Goal: Information Seeking & Learning: Learn about a topic

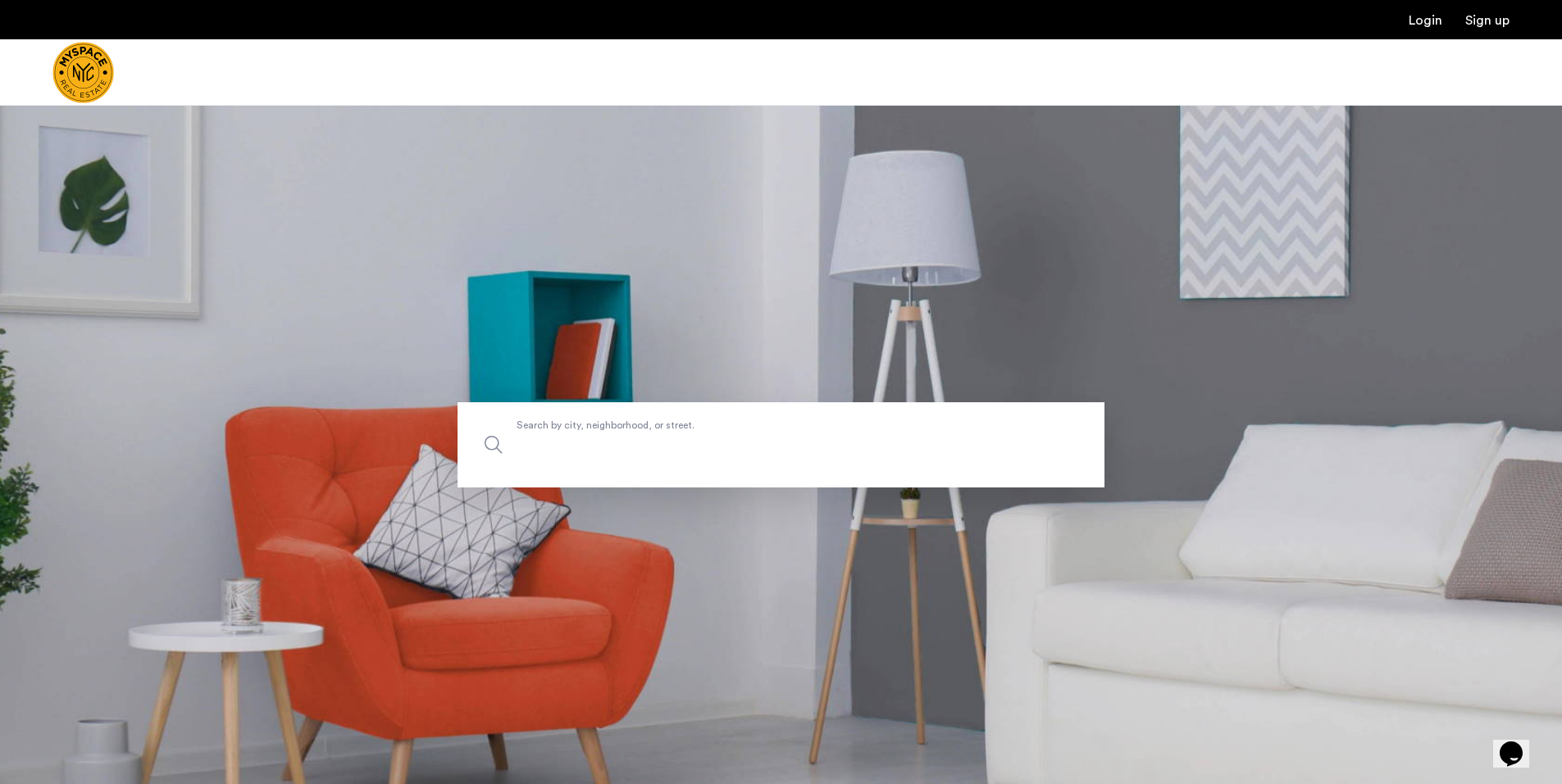
click at [665, 433] on label "Search by city, neighborhood, or street." at bounding box center [781, 445] width 647 height 85
click at [665, 433] on input "Search by city, neighborhood, or street." at bounding box center [781, 445] width 647 height 85
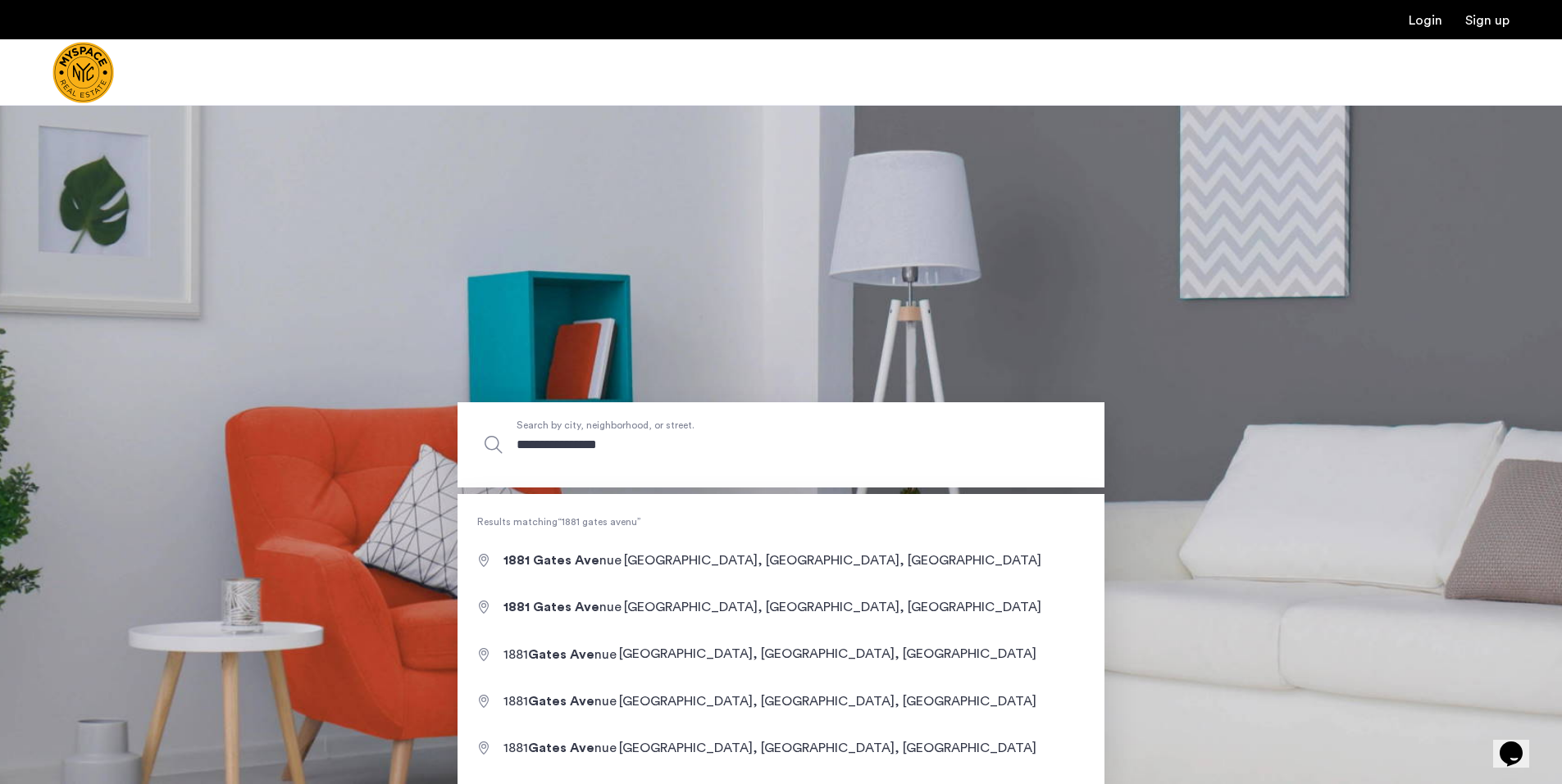
type input "**********"
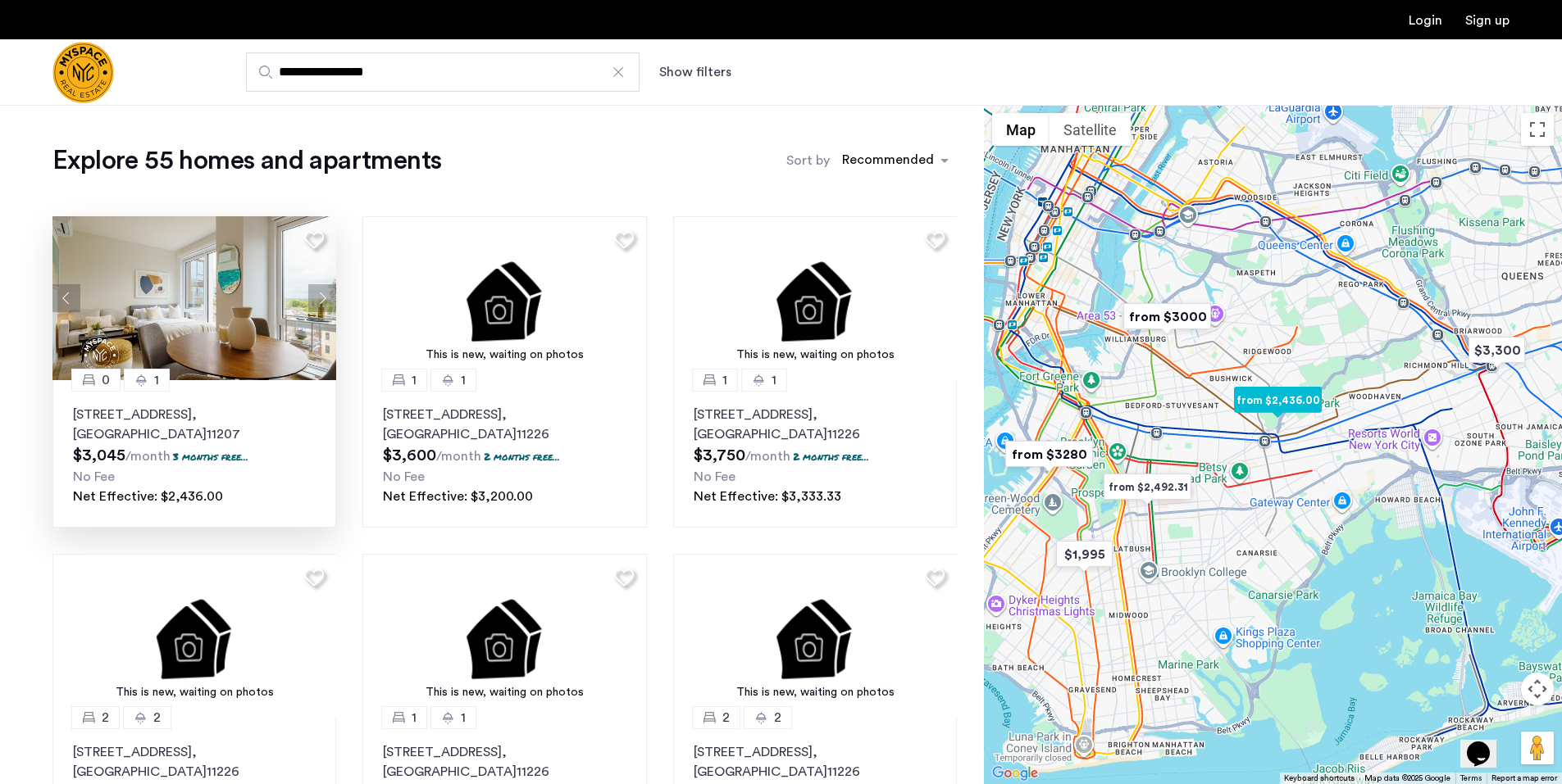
click at [283, 356] on img at bounding box center [194, 298] width 284 height 164
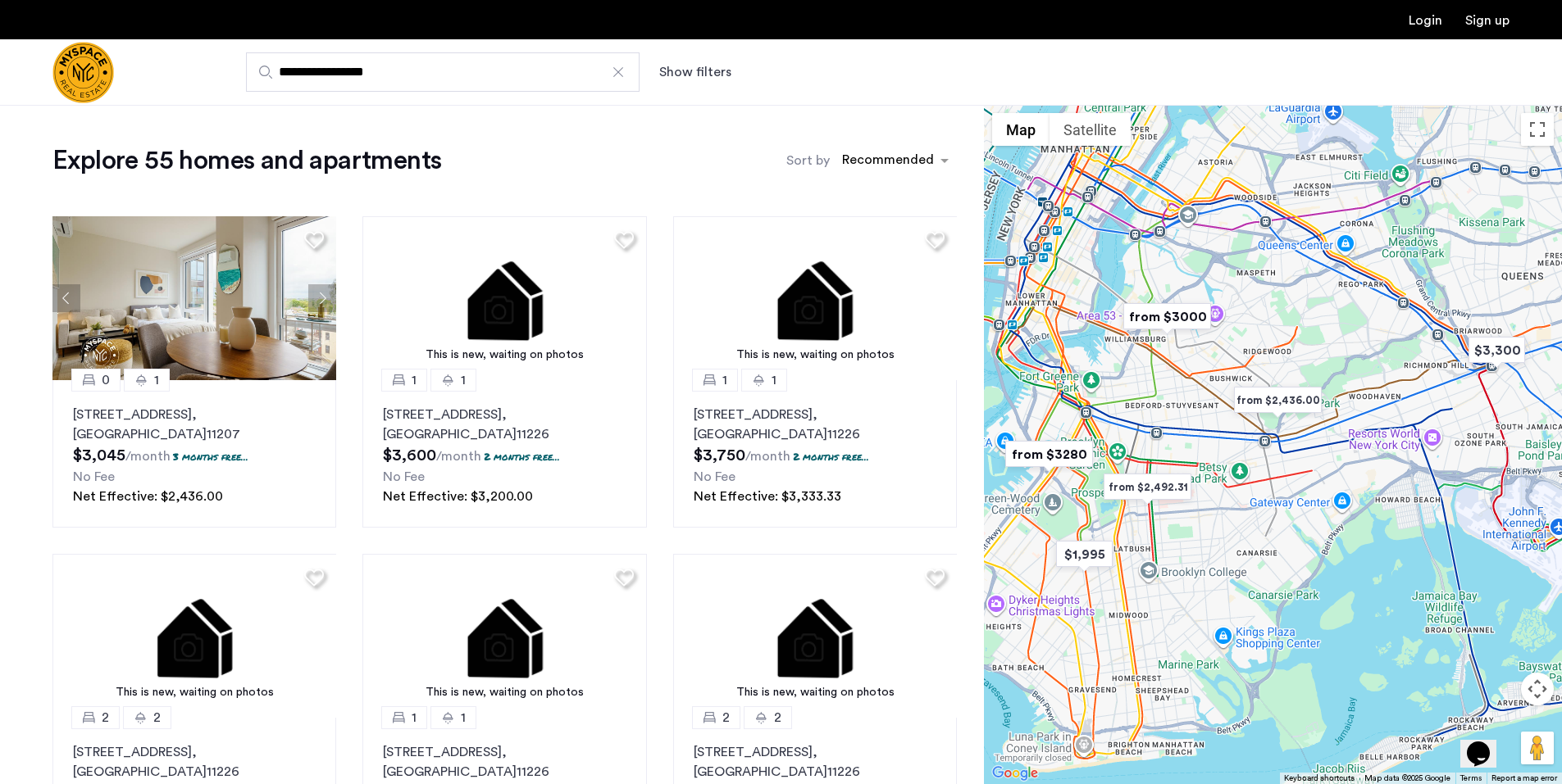
click at [617, 72] on div at bounding box center [618, 73] width 17 height 17
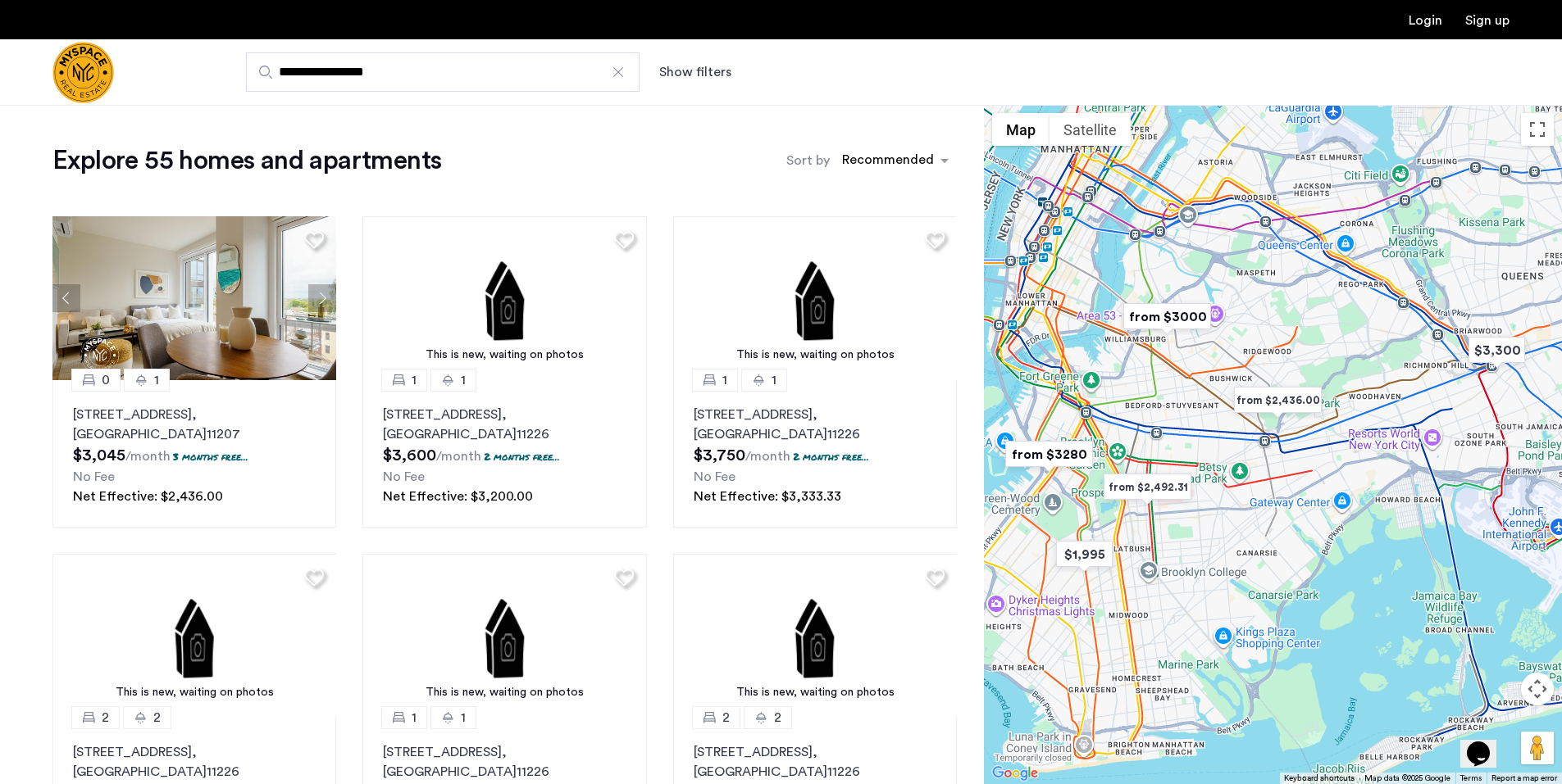
click at [617, 72] on input "**********" at bounding box center [443, 72] width 394 height 39
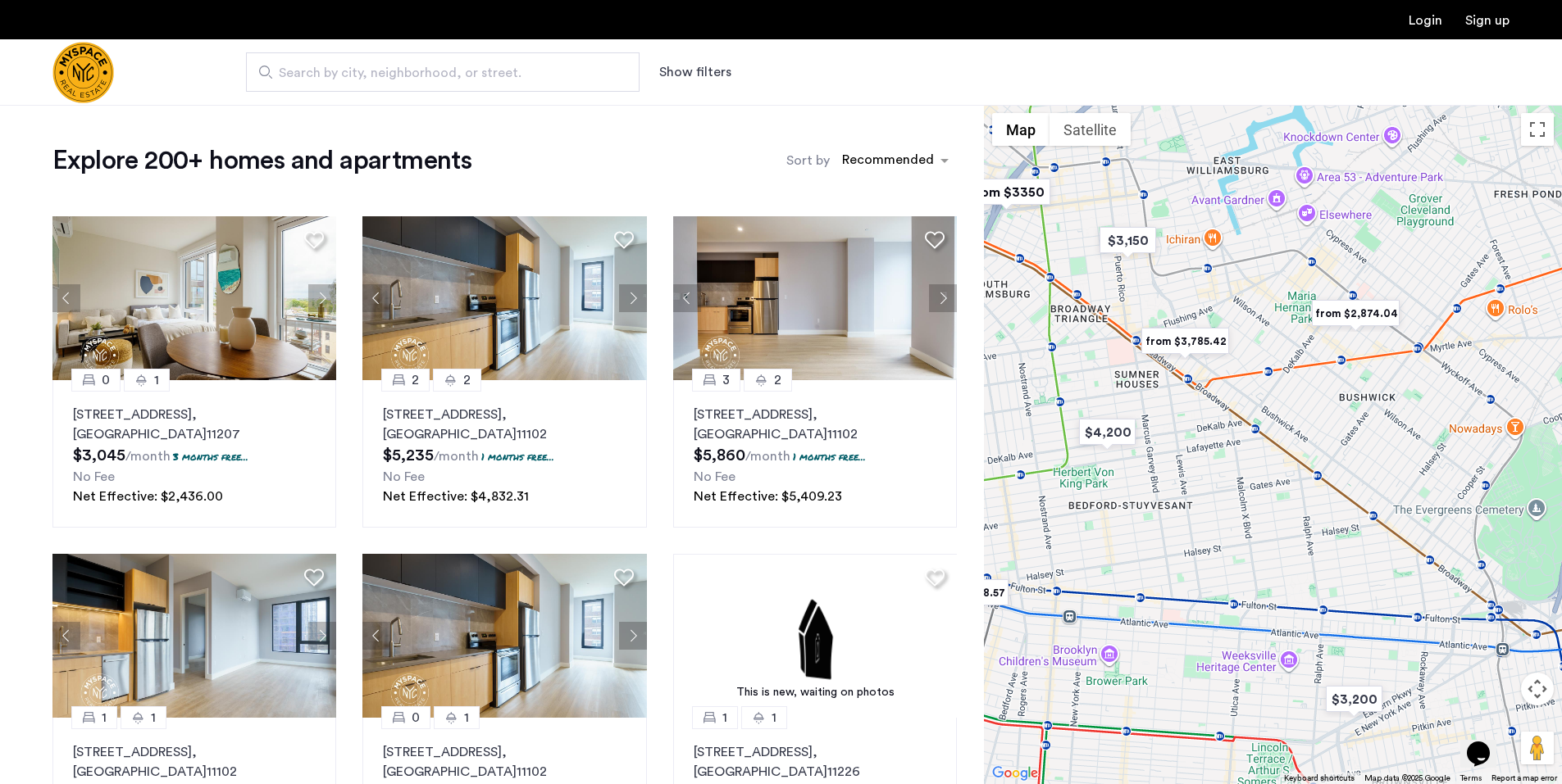
drag, startPoint x: 1279, startPoint y: 409, endPoint x: 1247, endPoint y: 489, distance: 86.2
click at [1247, 489] on div at bounding box center [1273, 445] width 578 height 680
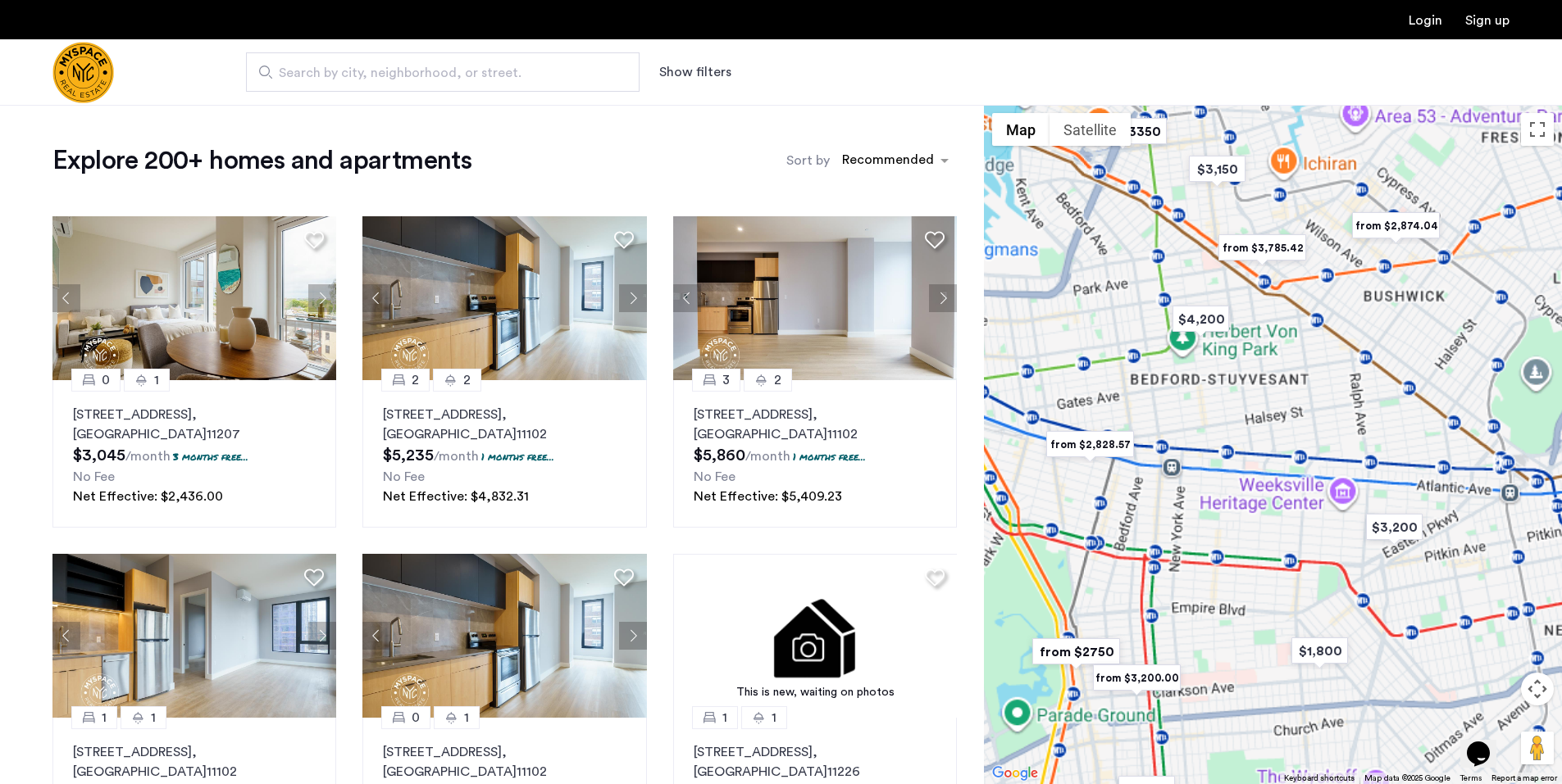
drag, startPoint x: 1177, startPoint y: 505, endPoint x: 1256, endPoint y: 380, distance: 147.9
click at [1256, 380] on div at bounding box center [1273, 445] width 578 height 680
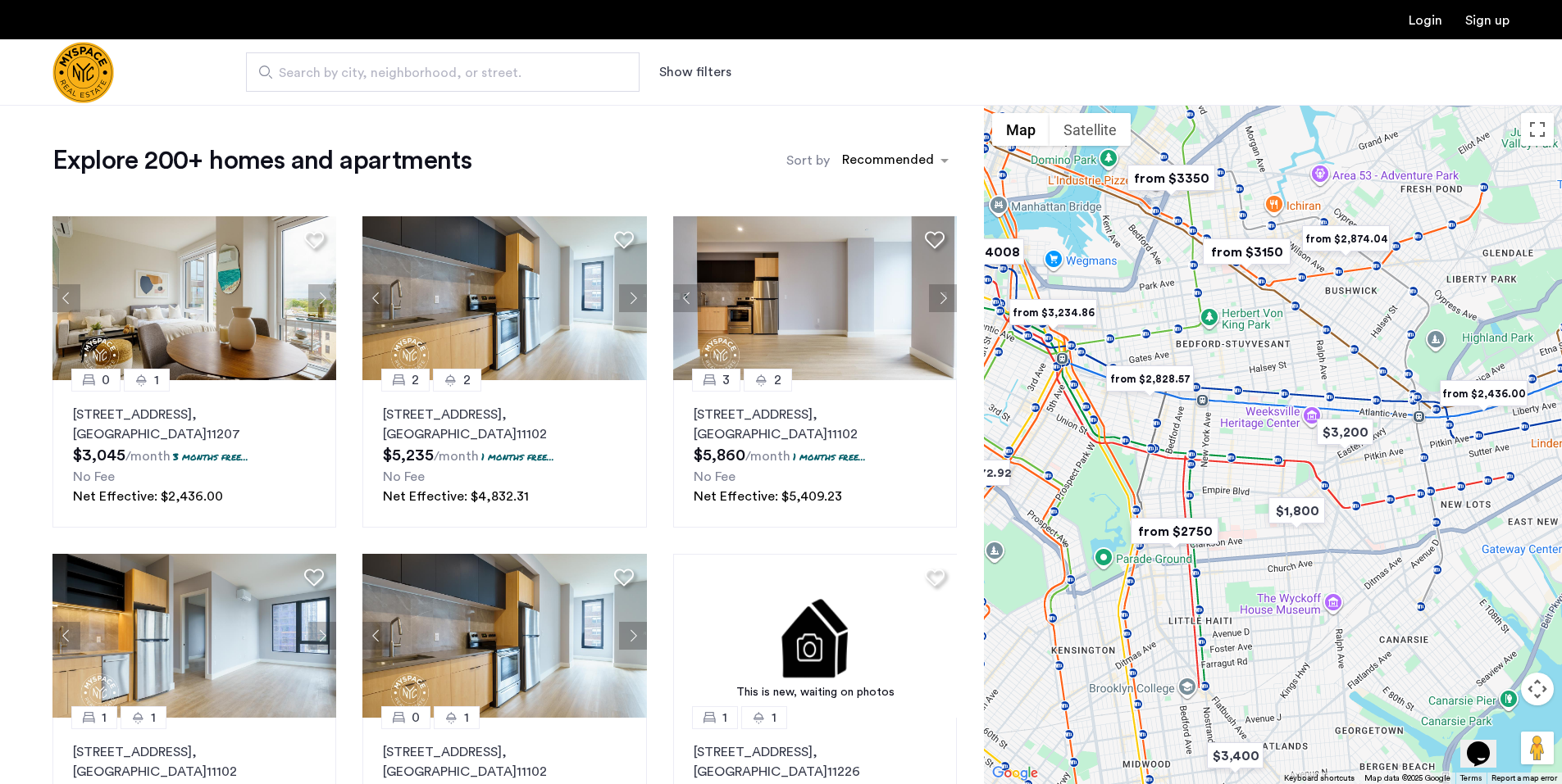
drag, startPoint x: 1244, startPoint y: 478, endPoint x: 1213, endPoint y: 492, distance: 34.0
click at [1214, 491] on div at bounding box center [1273, 445] width 578 height 680
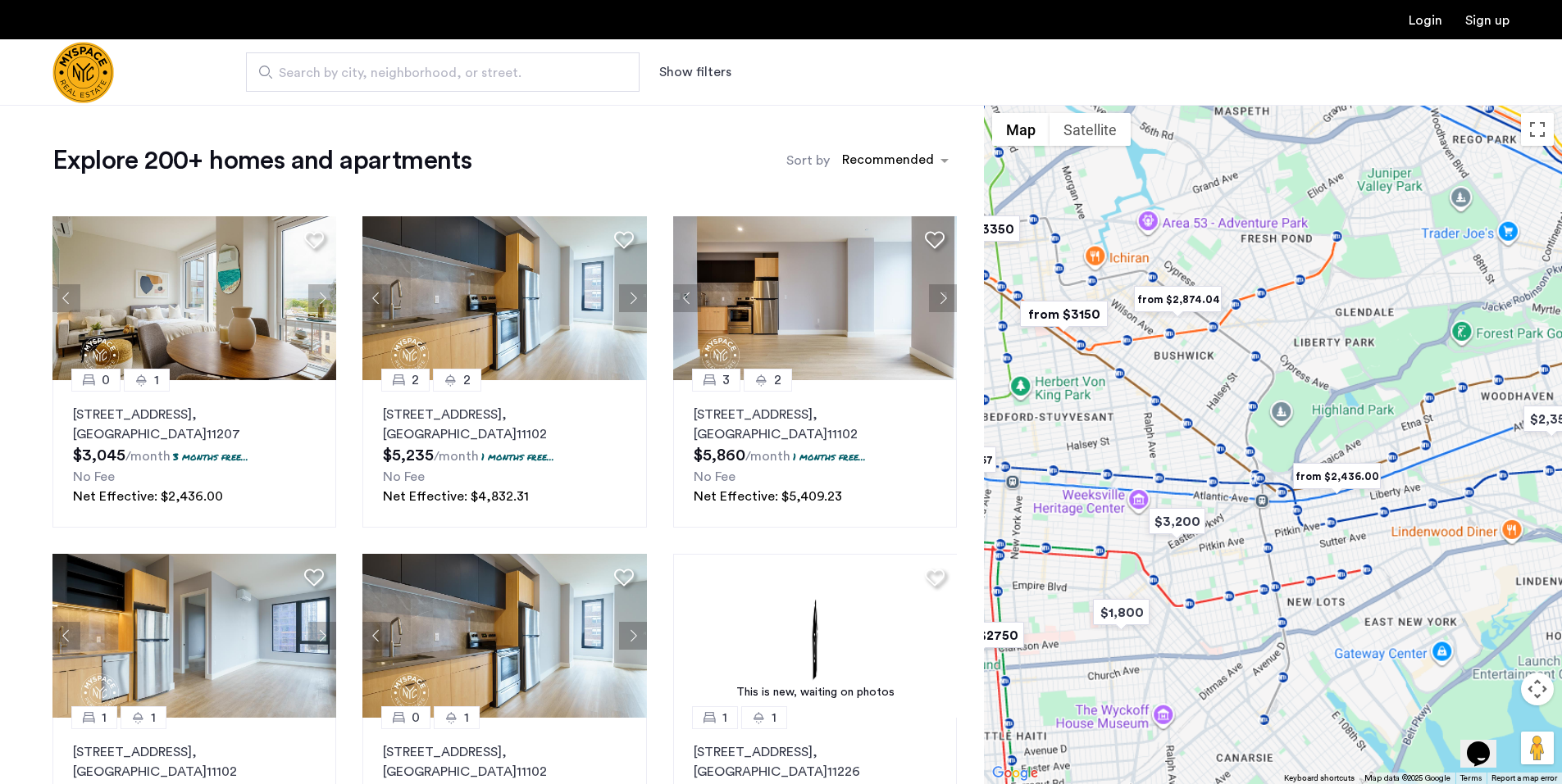
drag, startPoint x: 1292, startPoint y: 482, endPoint x: 1178, endPoint y: 472, distance: 114.4
click at [1178, 472] on div at bounding box center [1273, 445] width 578 height 680
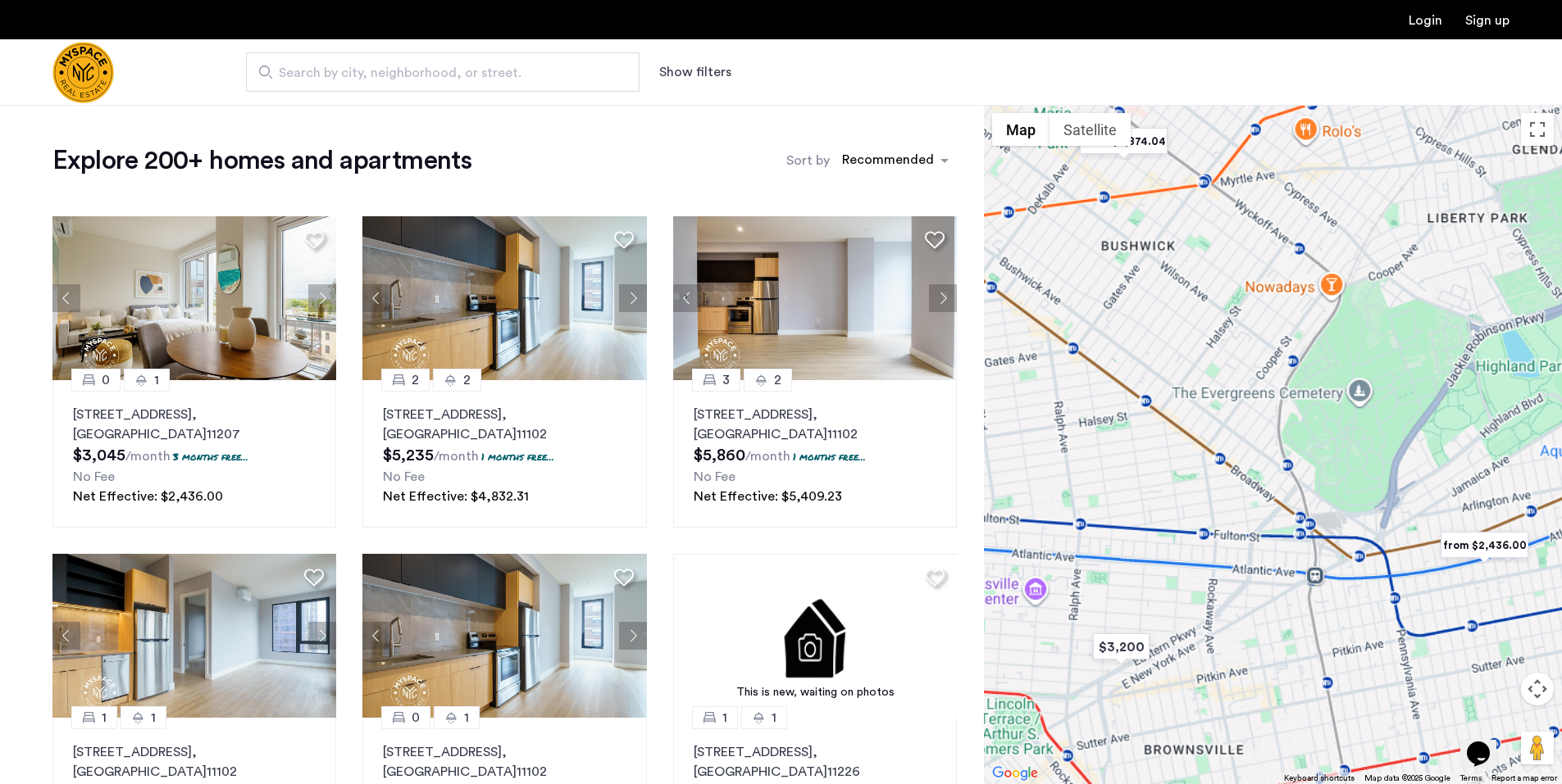
drag, startPoint x: 1263, startPoint y: 465, endPoint x: 1237, endPoint y: 503, distance: 46.0
click at [1237, 503] on div at bounding box center [1273, 445] width 578 height 680
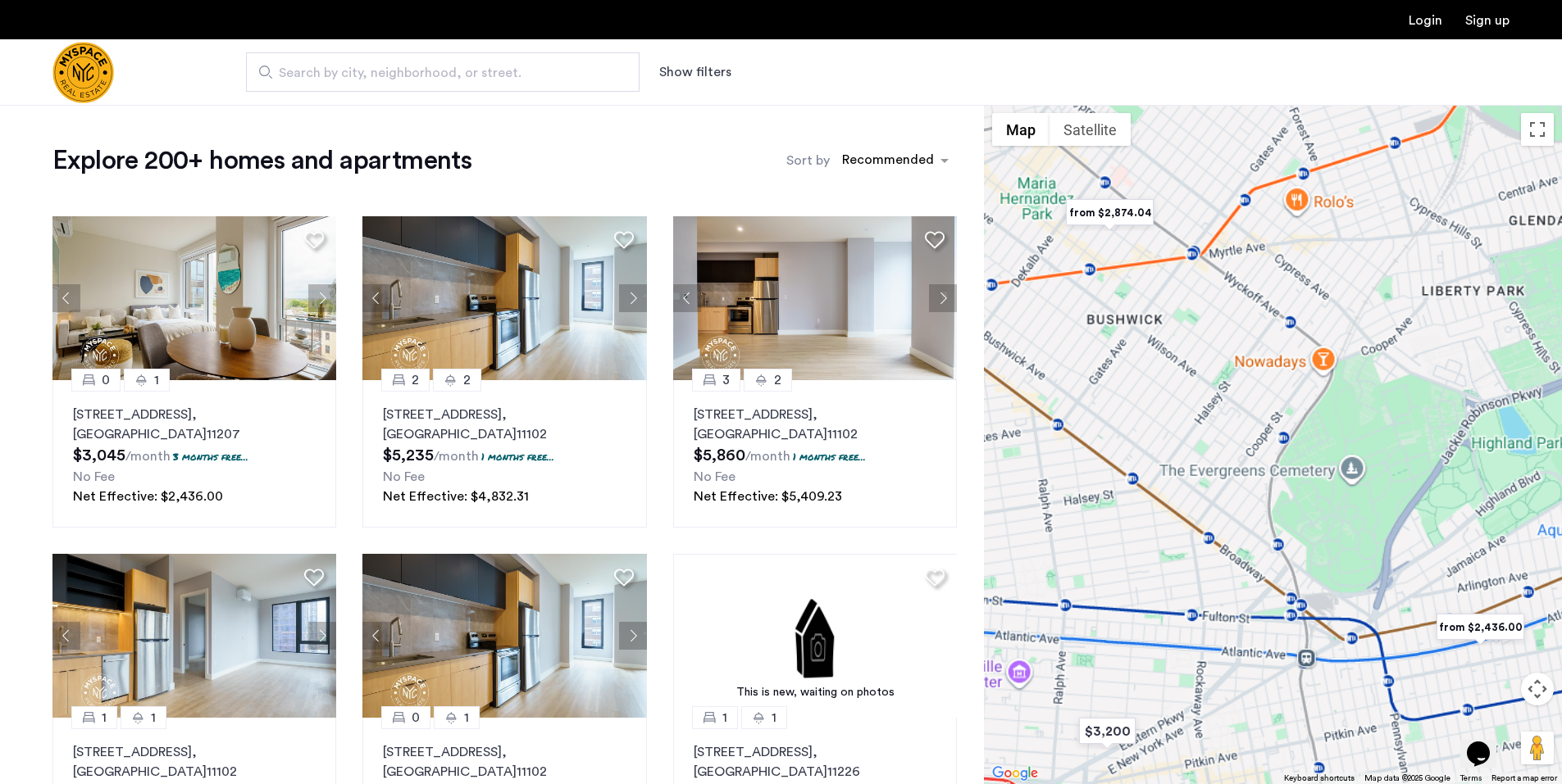
drag, startPoint x: 1265, startPoint y: 433, endPoint x: 1245, endPoint y: 538, distance: 106.9
click at [1245, 538] on div at bounding box center [1273, 445] width 578 height 680
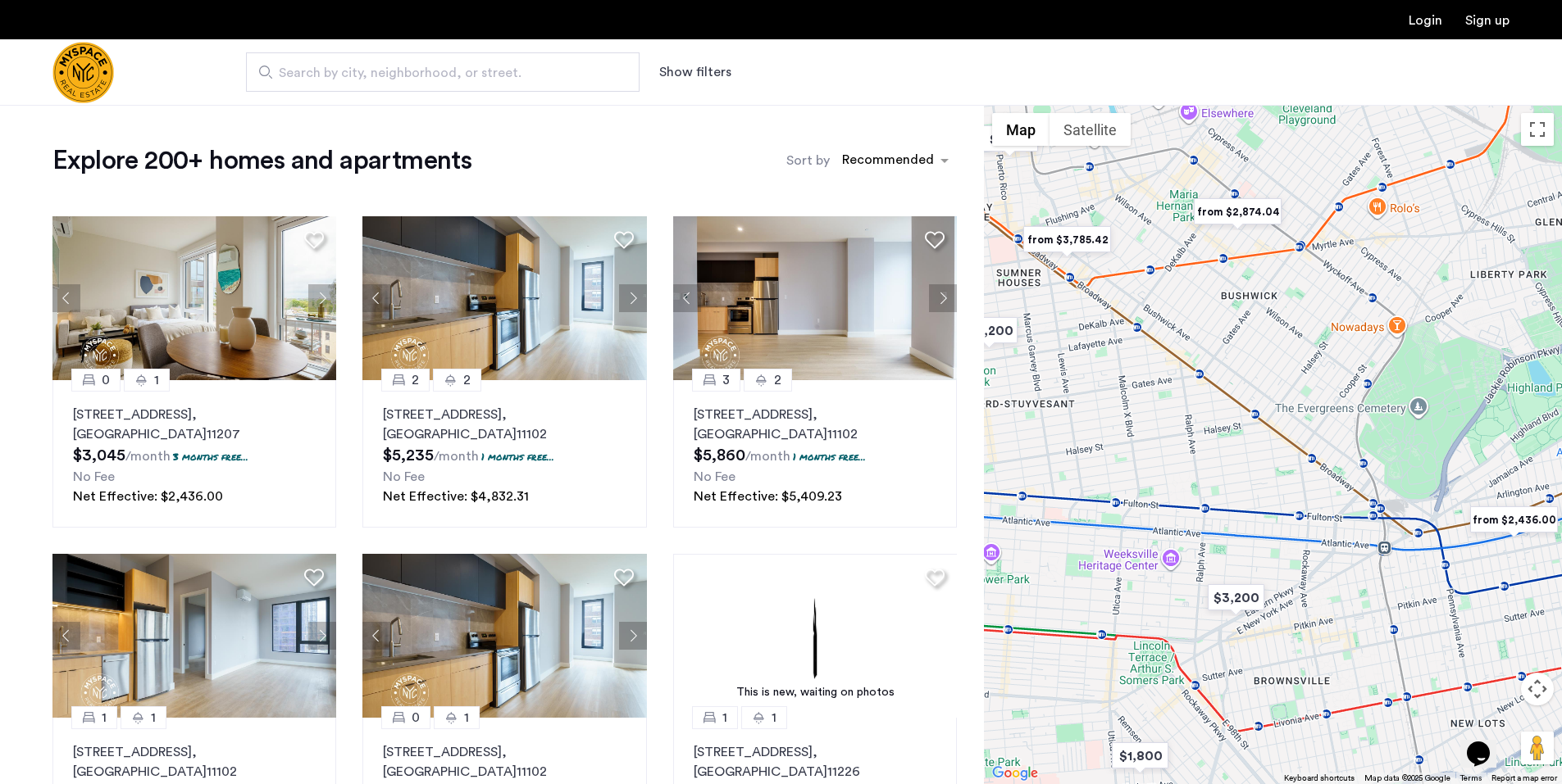
drag, startPoint x: 1251, startPoint y: 502, endPoint x: 1344, endPoint y: 424, distance: 121.4
click at [1344, 424] on div at bounding box center [1273, 445] width 578 height 680
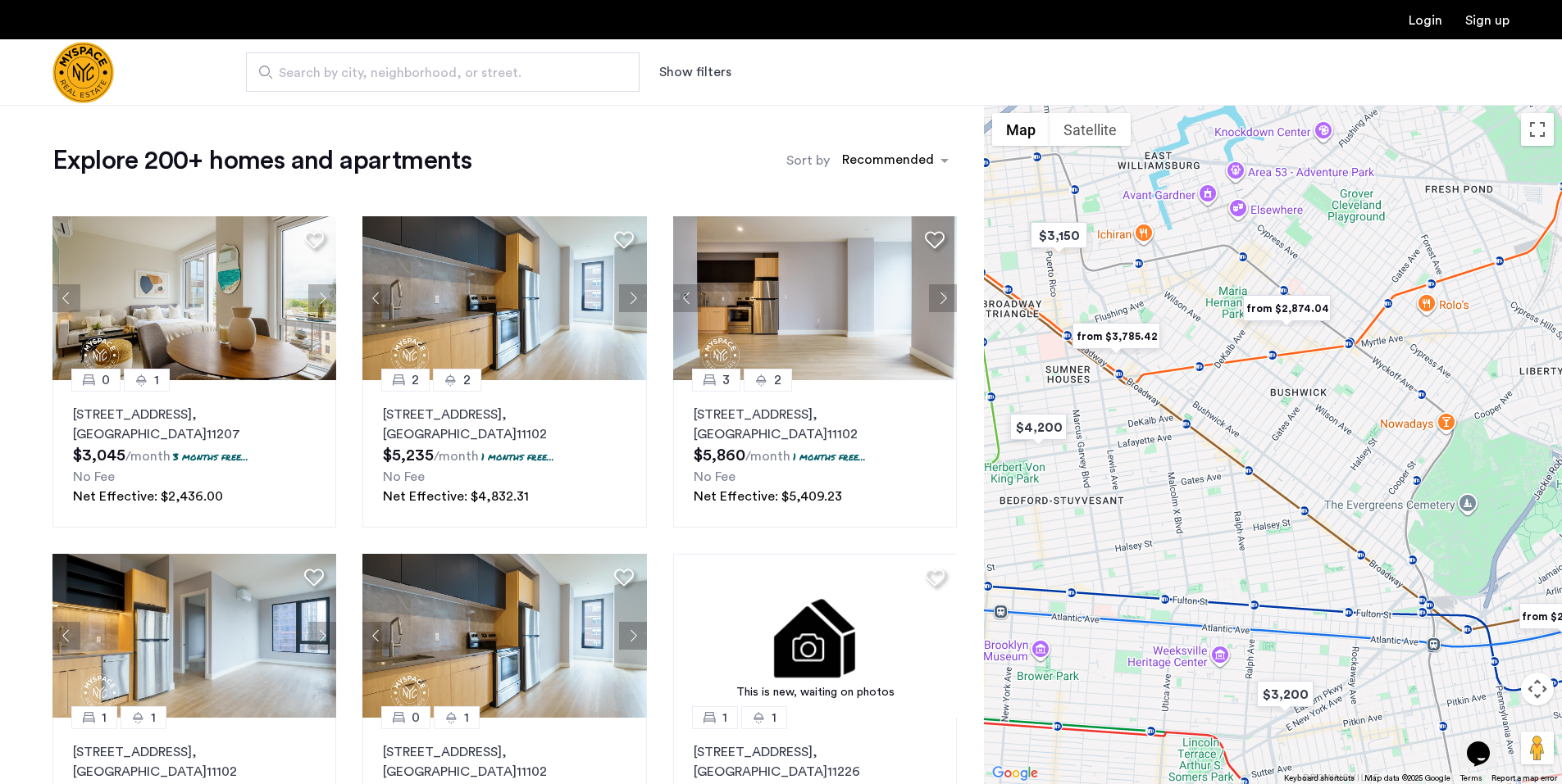
drag, startPoint x: 1295, startPoint y: 379, endPoint x: 1344, endPoint y: 479, distance: 111.4
click at [1344, 479] on div at bounding box center [1273, 445] width 578 height 680
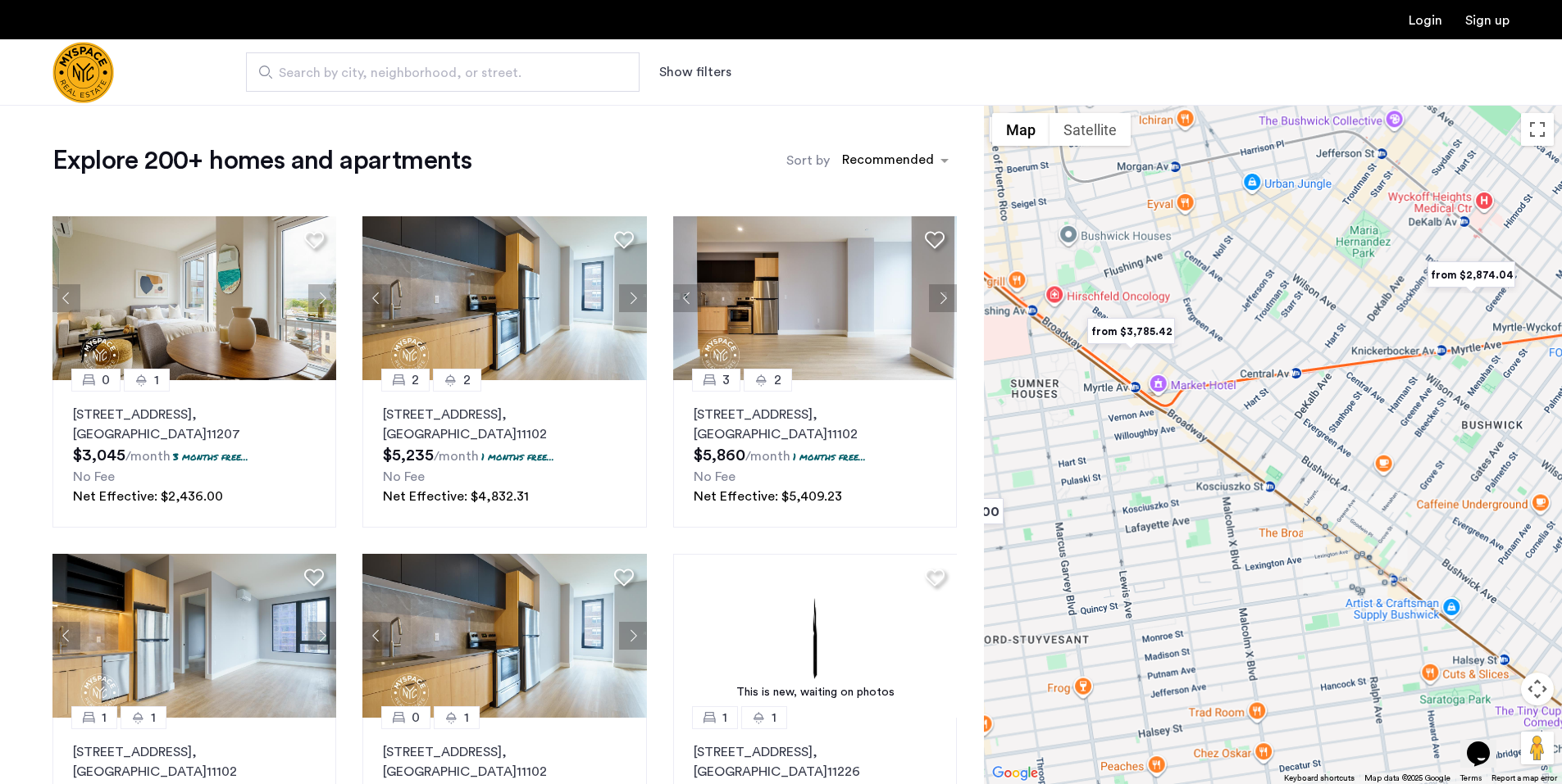
drag, startPoint x: 1206, startPoint y: 474, endPoint x: 1227, endPoint y: 501, distance: 34.2
click at [1227, 501] on div at bounding box center [1273, 445] width 578 height 680
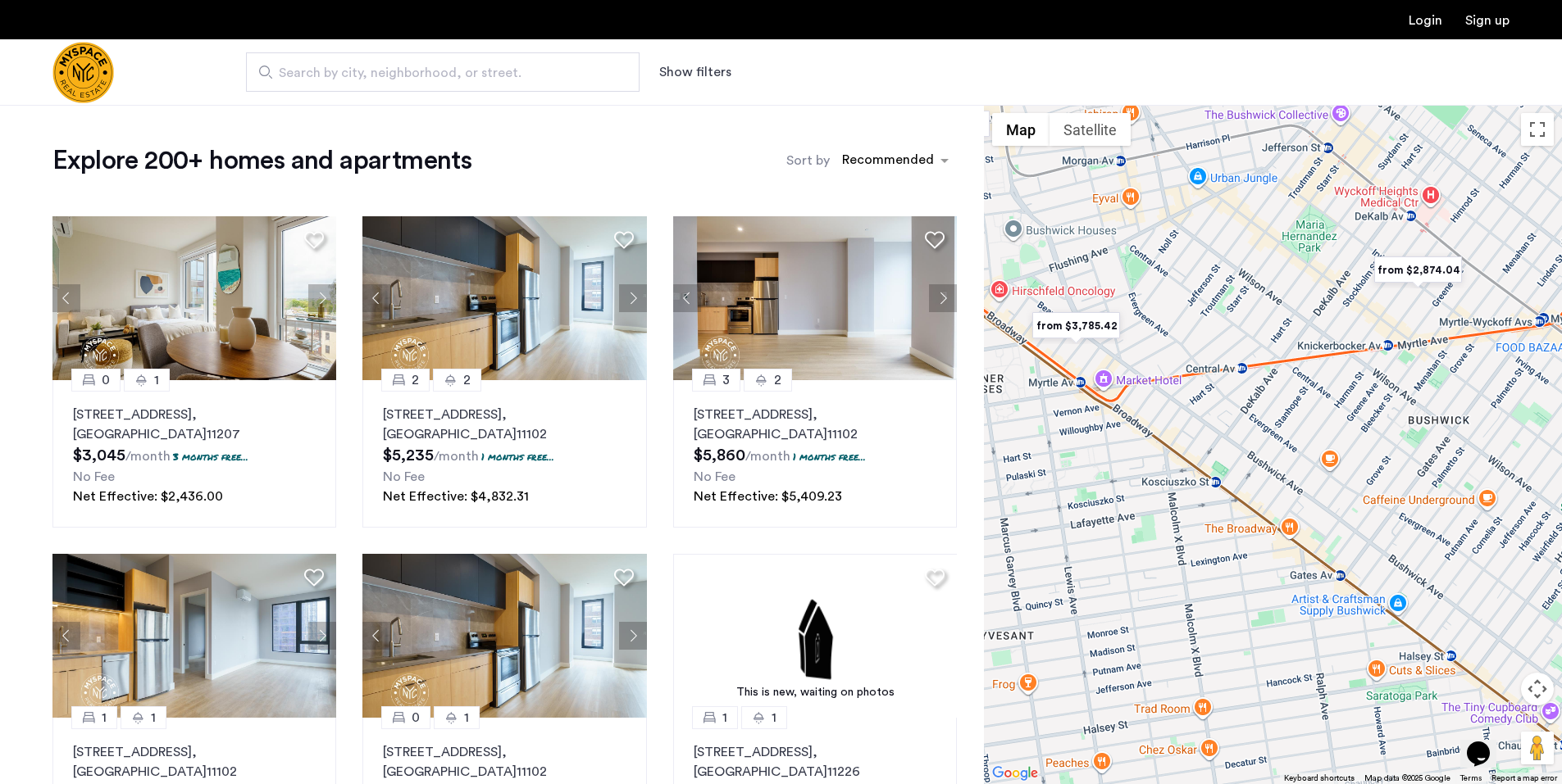
drag, startPoint x: 1382, startPoint y: 471, endPoint x: 1263, endPoint y: 492, distance: 120.8
click at [1263, 492] on div at bounding box center [1273, 445] width 578 height 680
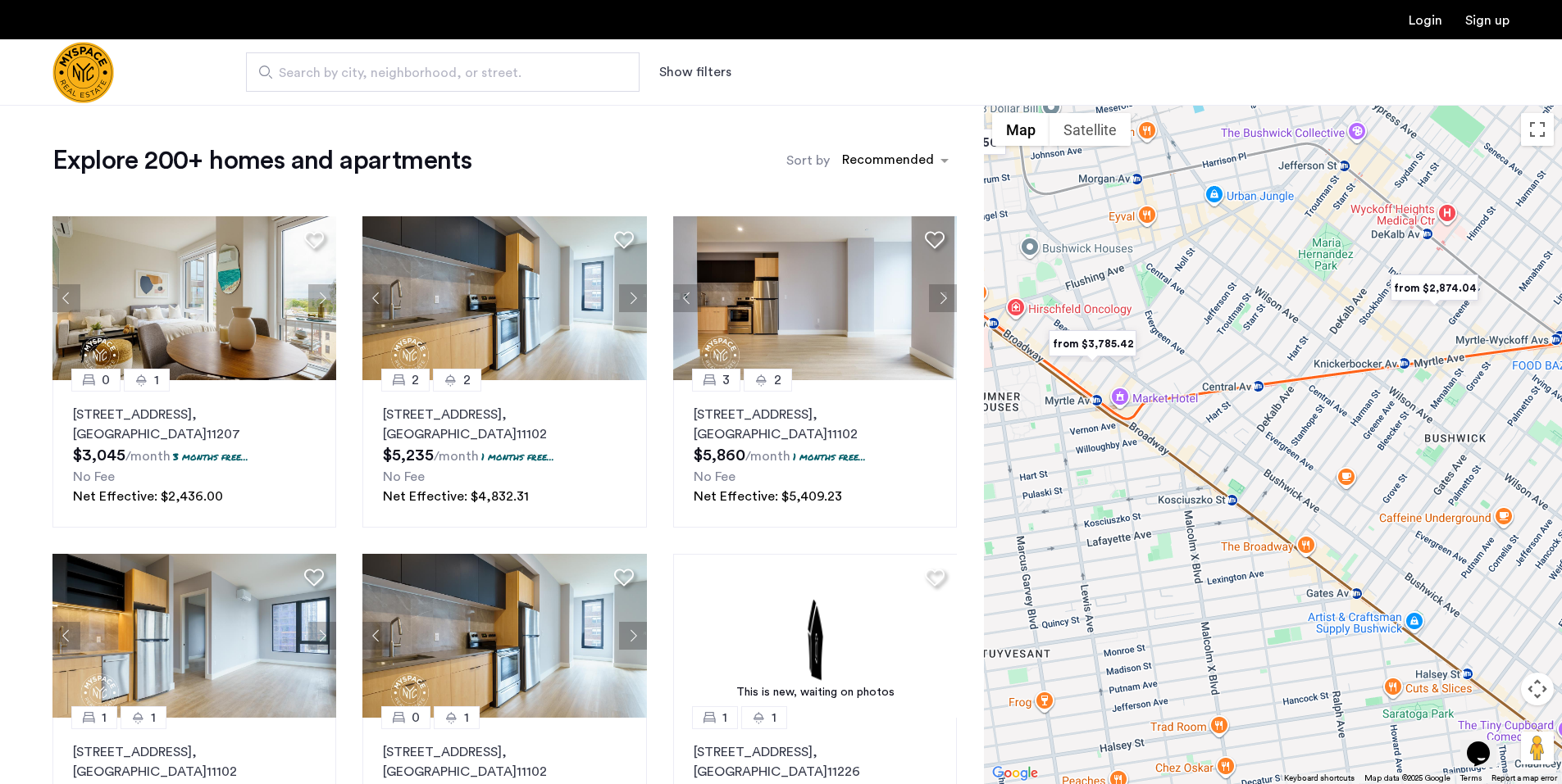
drag, startPoint x: 1264, startPoint y: 490, endPoint x: 1281, endPoint y: 507, distance: 24.0
click at [1281, 507] on div at bounding box center [1273, 445] width 578 height 680
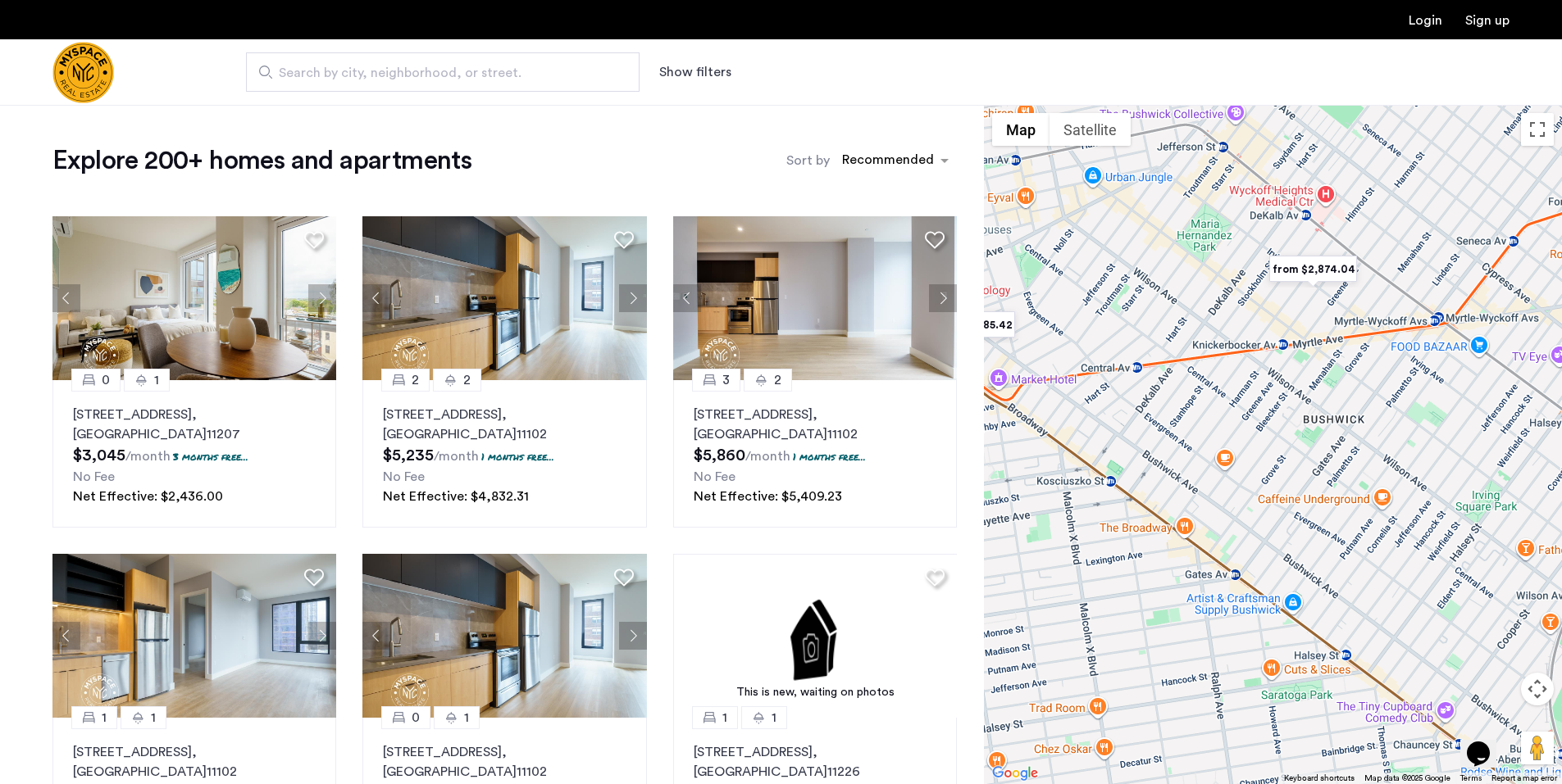
drag, startPoint x: 1279, startPoint y: 487, endPoint x: 1161, endPoint y: 465, distance: 120.0
click at [1161, 465] on div at bounding box center [1273, 445] width 578 height 680
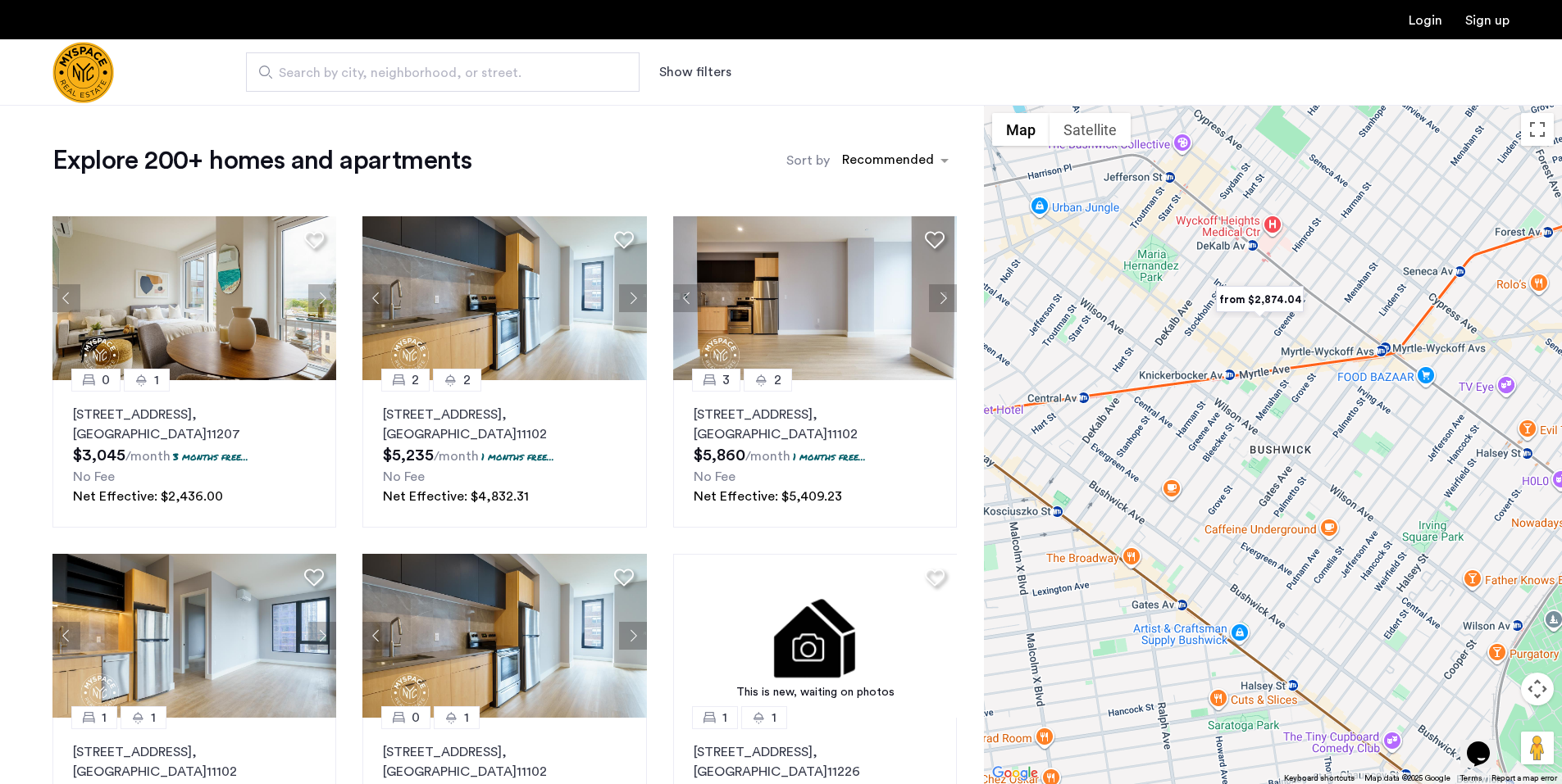
drag, startPoint x: 1236, startPoint y: 503, endPoint x: 1182, endPoint y: 535, distance: 62.8
click at [1182, 535] on div at bounding box center [1273, 445] width 578 height 680
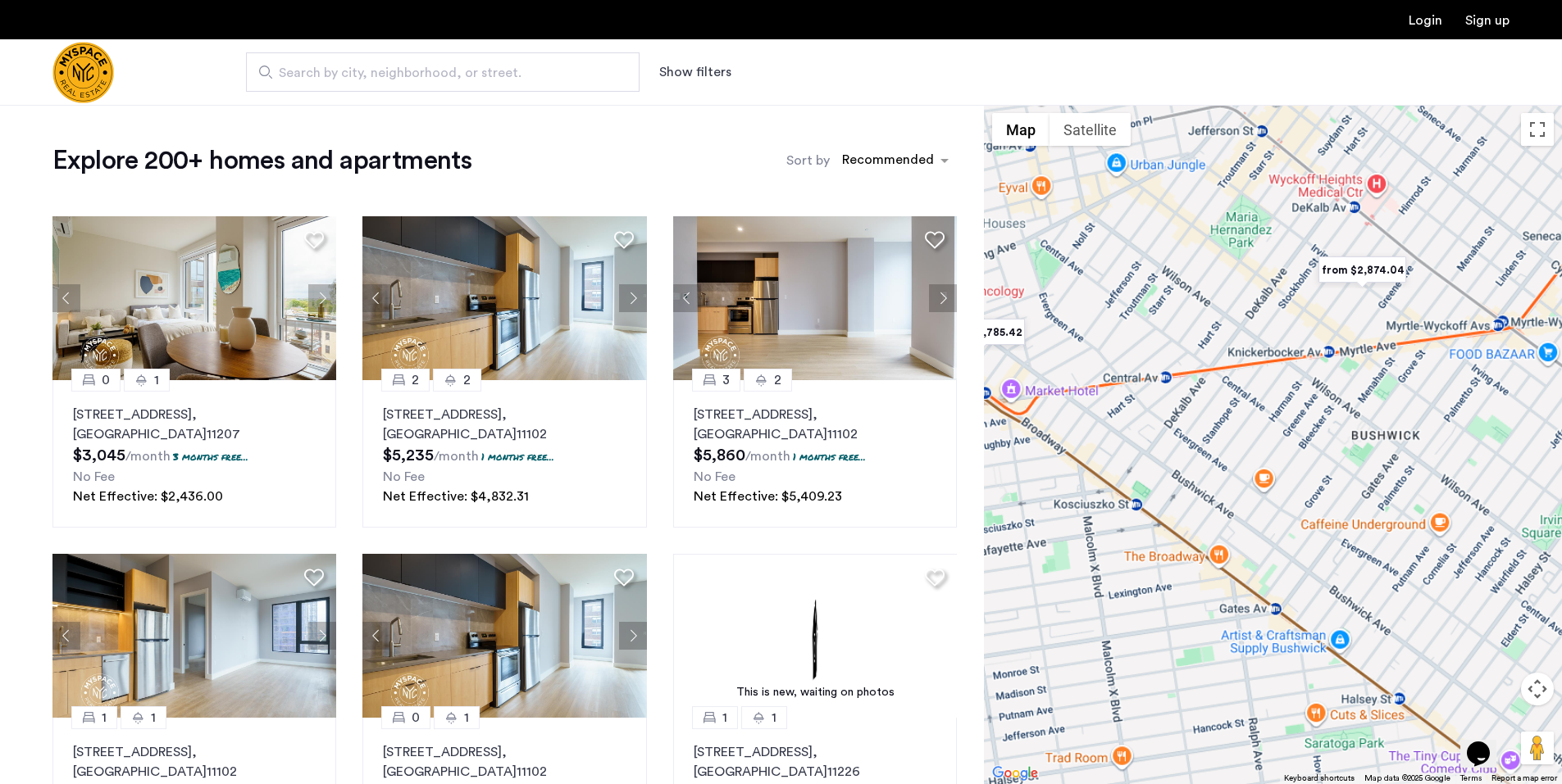
drag, startPoint x: 1070, startPoint y: 526, endPoint x: 1152, endPoint y: 519, distance: 82.3
click at [1152, 519] on div at bounding box center [1273, 445] width 578 height 680
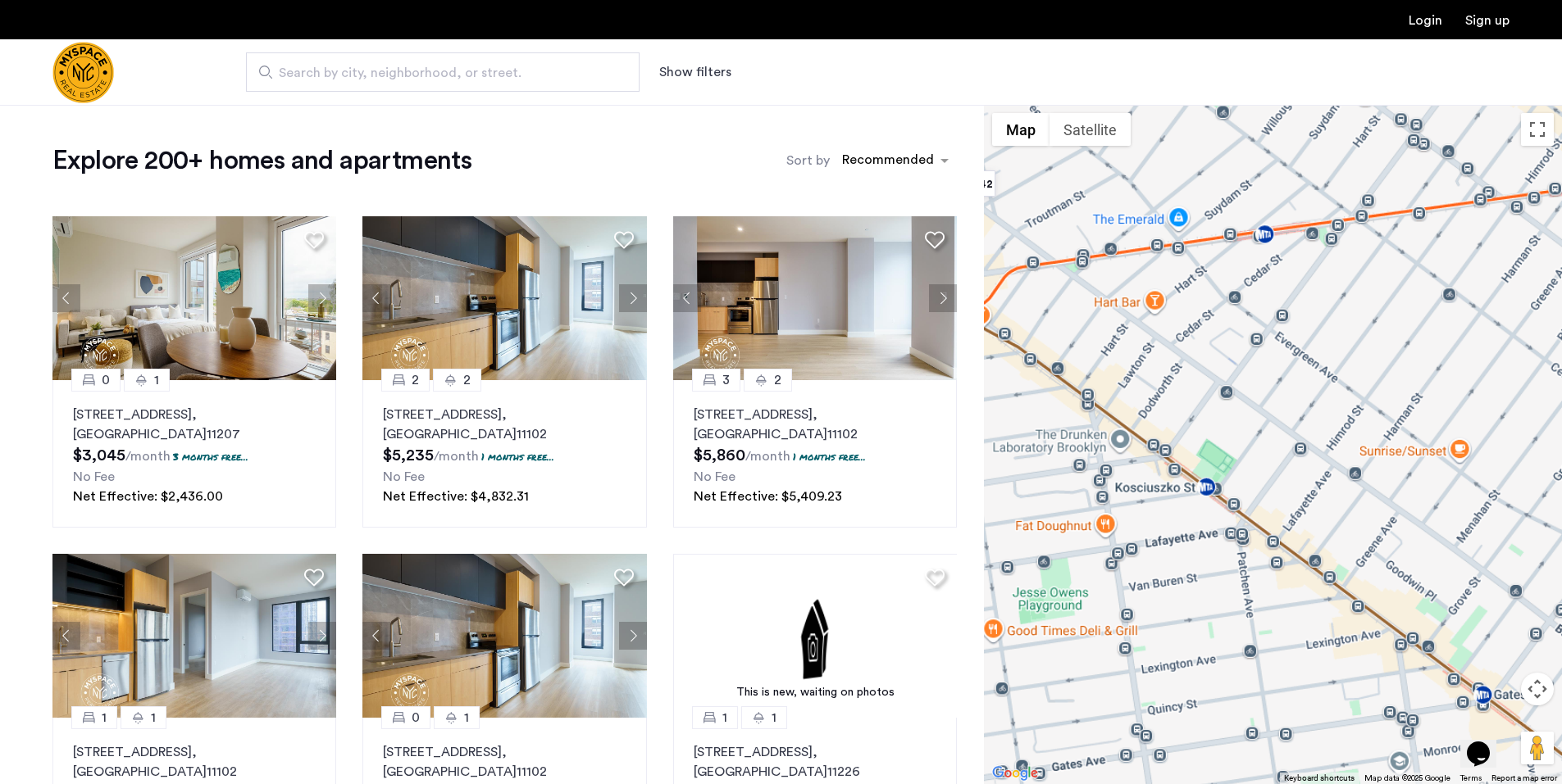
drag, startPoint x: 1144, startPoint y: 524, endPoint x: 1232, endPoint y: 523, distance: 88.0
click at [1232, 523] on div at bounding box center [1273, 445] width 578 height 680
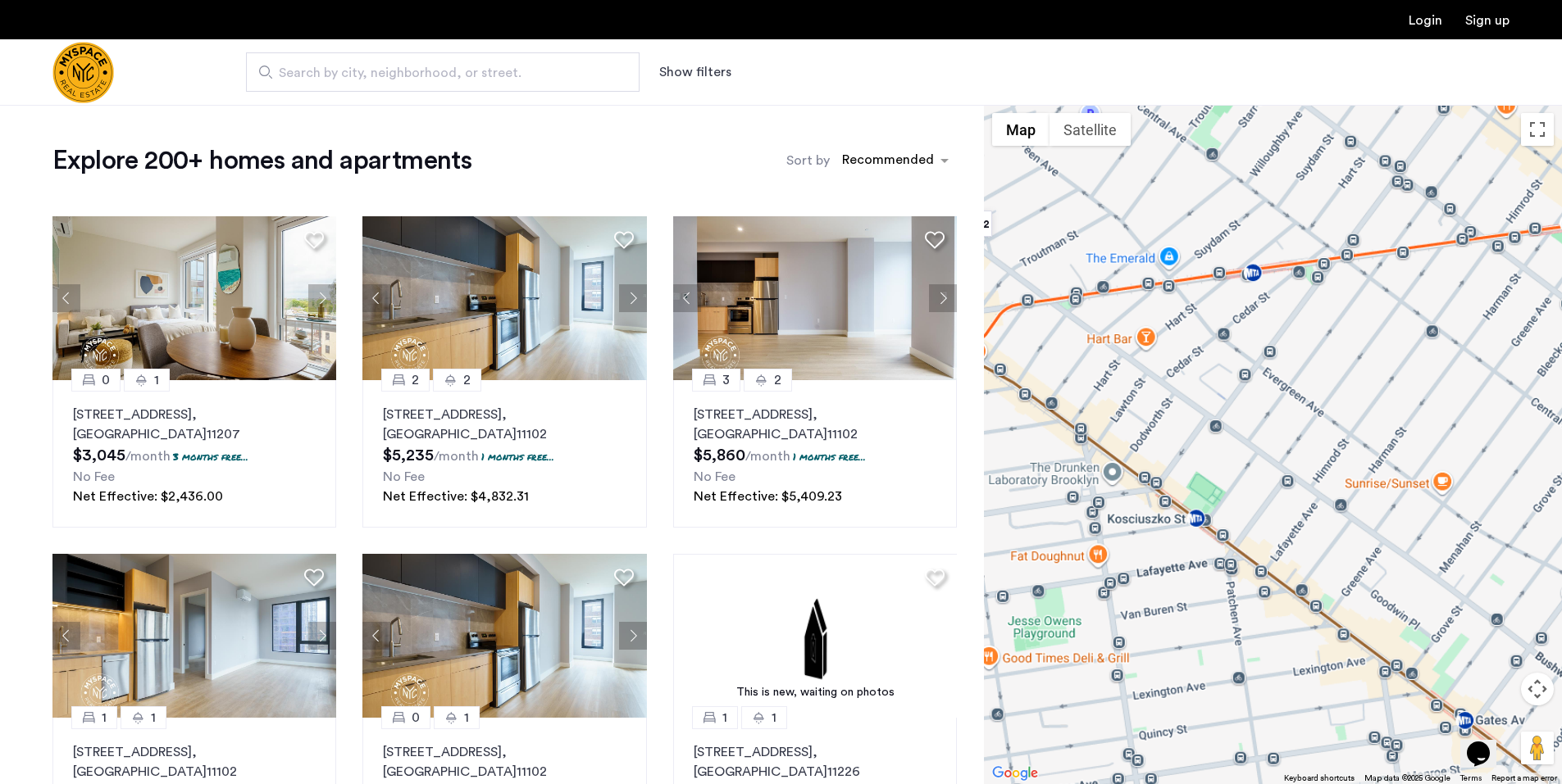
drag, startPoint x: 1333, startPoint y: 511, endPoint x: 1275, endPoint y: 546, distance: 67.7
click at [1275, 546] on div at bounding box center [1273, 445] width 578 height 680
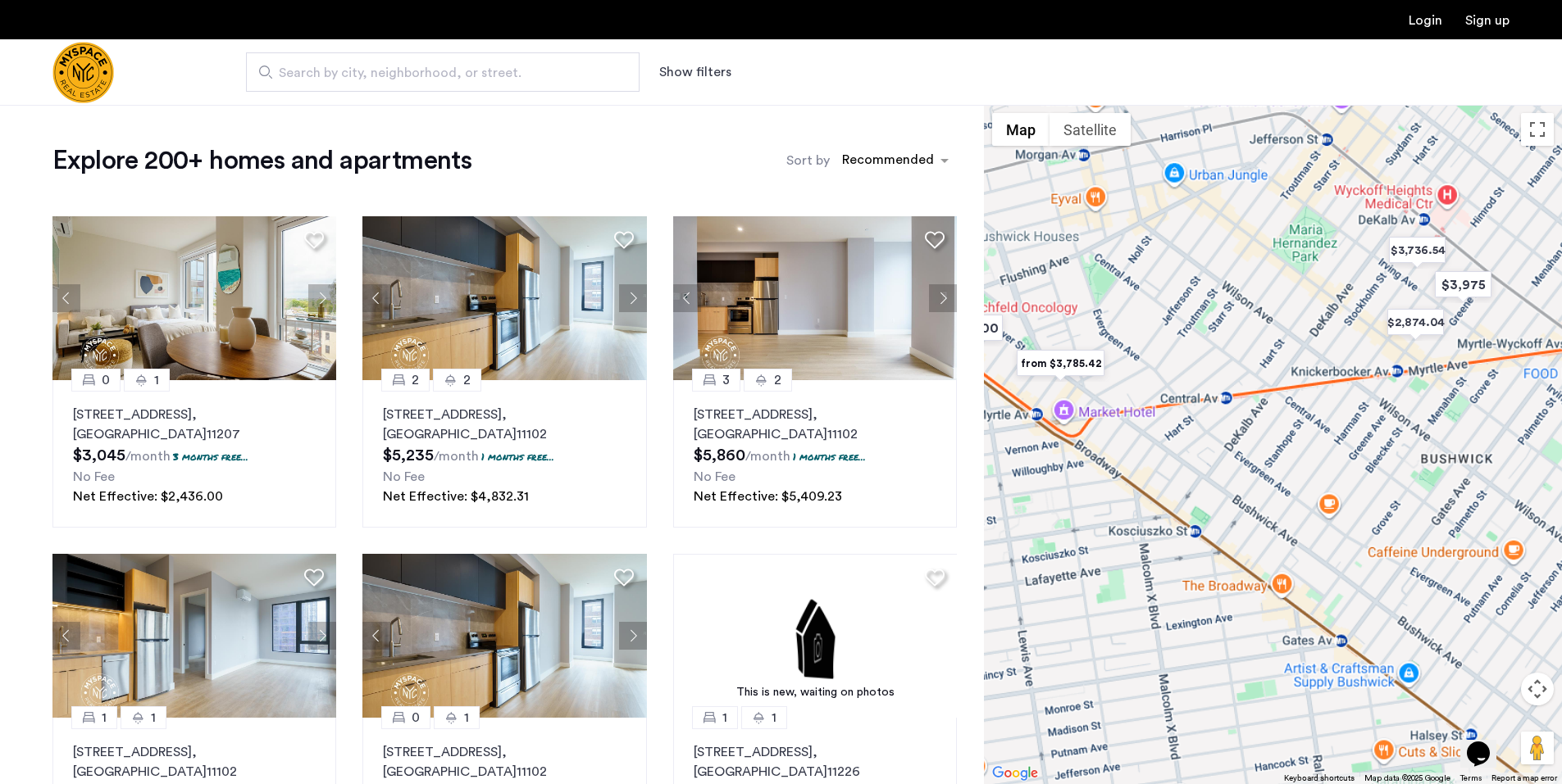
drag, startPoint x: 1353, startPoint y: 540, endPoint x: 1282, endPoint y: 543, distance: 71.1
click at [1282, 543] on div at bounding box center [1273, 445] width 578 height 680
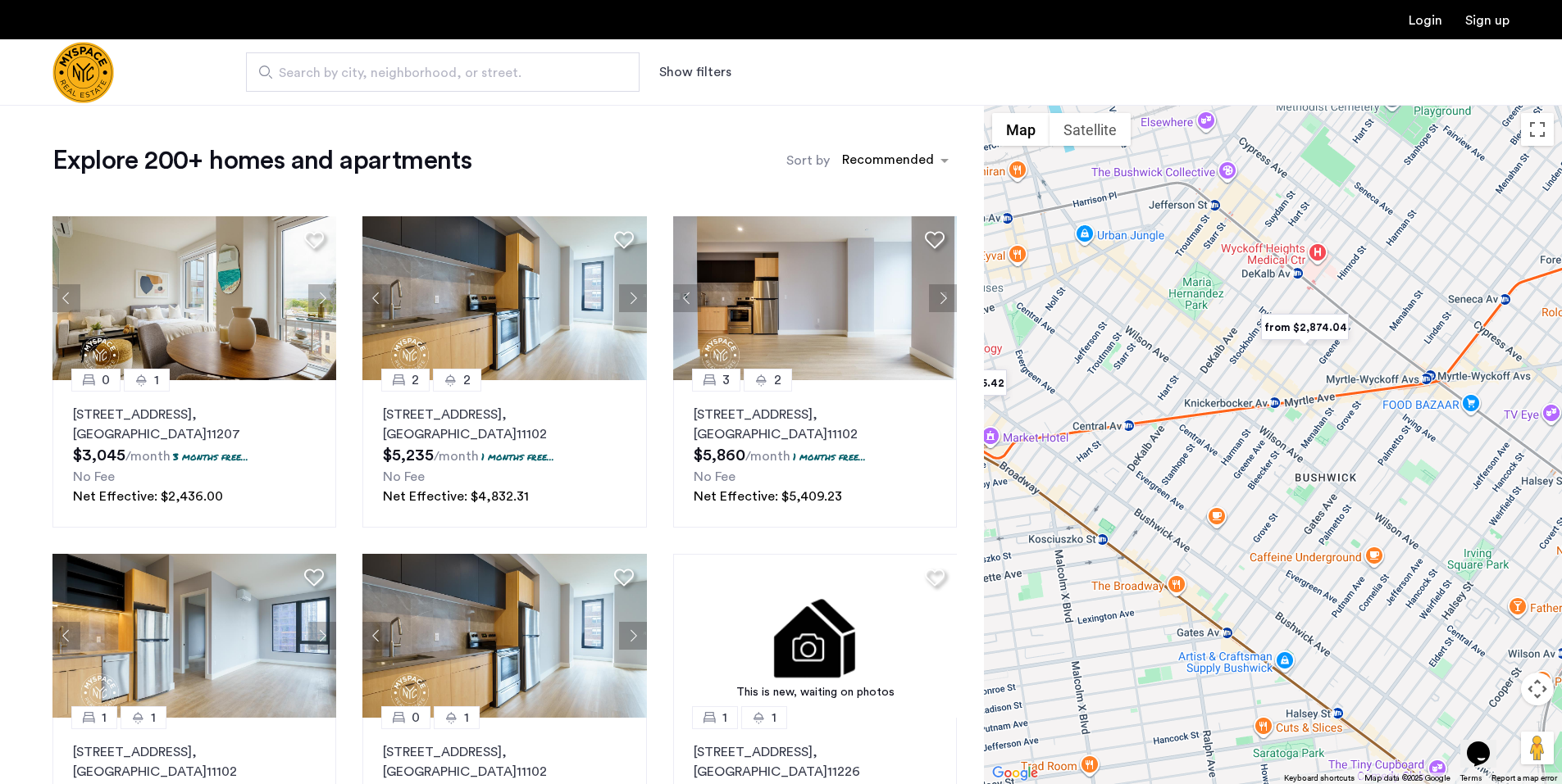
drag, startPoint x: 1355, startPoint y: 540, endPoint x: 1259, endPoint y: 542, distance: 96.0
click at [1259, 542] on div at bounding box center [1273, 445] width 578 height 680
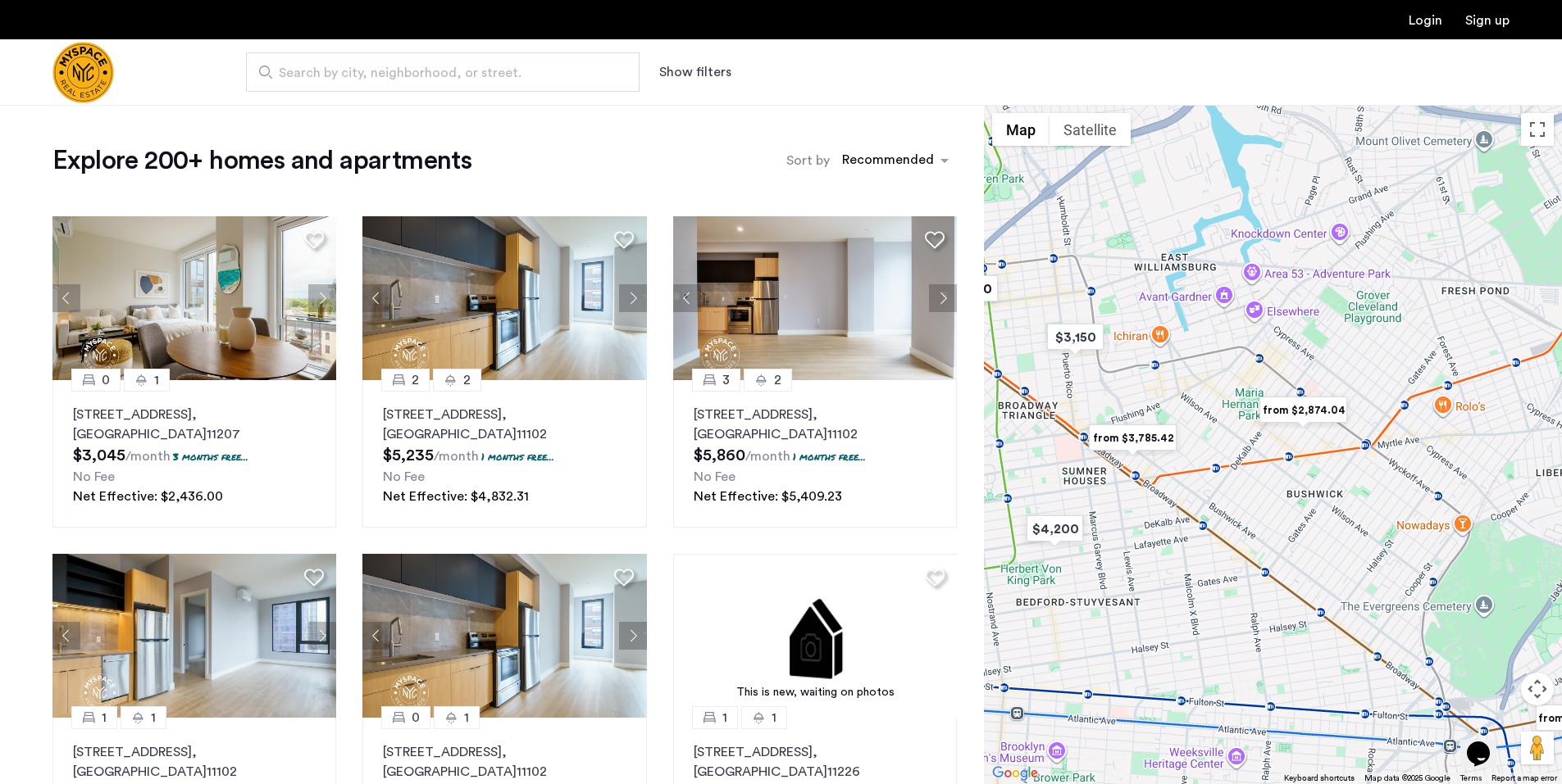
drag, startPoint x: 1163, startPoint y: 520, endPoint x: 1256, endPoint y: 541, distance: 95.3
click at [1256, 541] on div at bounding box center [1273, 445] width 578 height 680
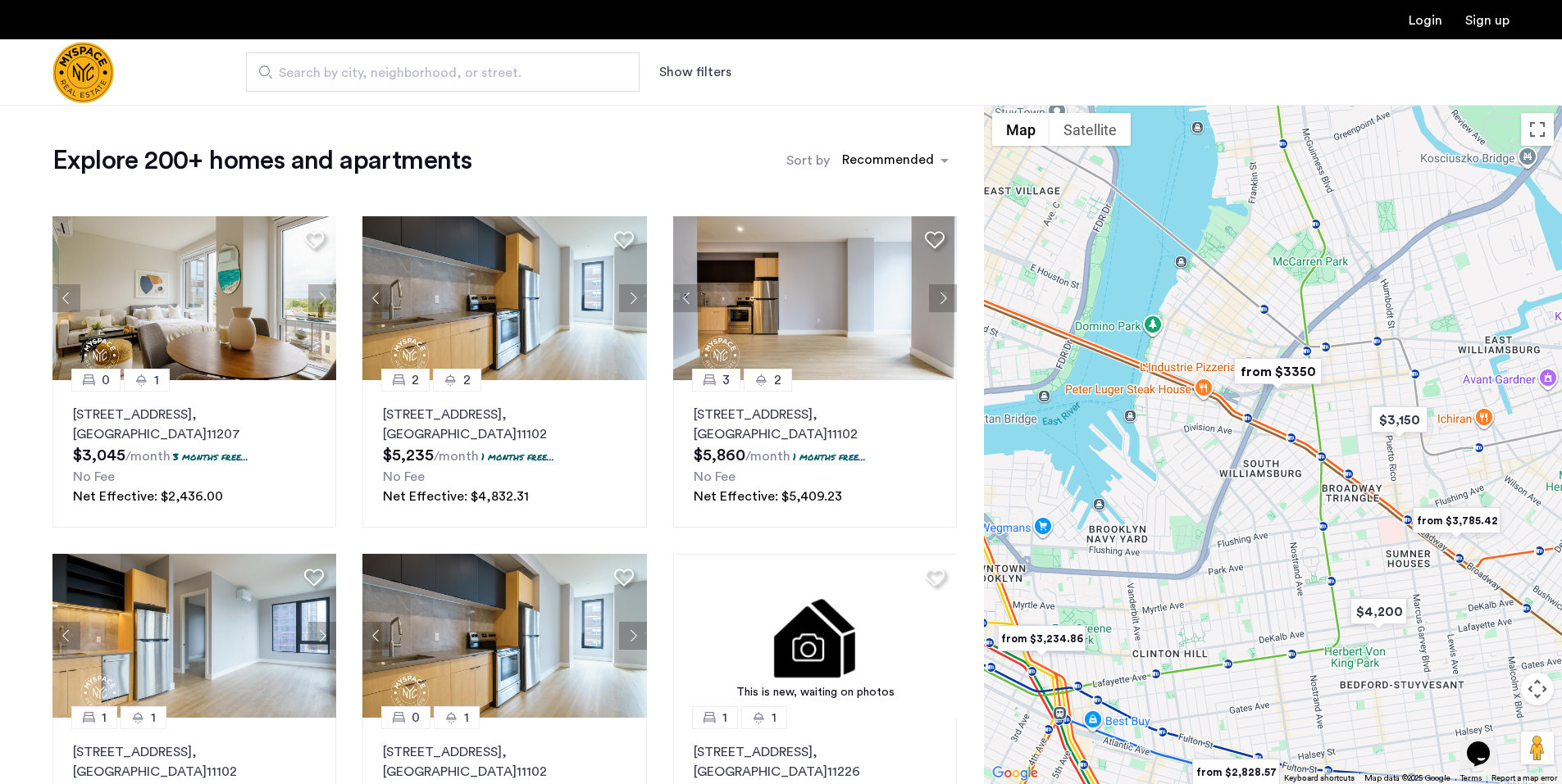
drag, startPoint x: 1249, startPoint y: 526, endPoint x: 1573, endPoint y: 611, distance: 335.0
click at [1561, 611] on html "Login Sign up Search by city, neighborhood, or street. Show filters Price Fee A…" at bounding box center [781, 392] width 1562 height 784
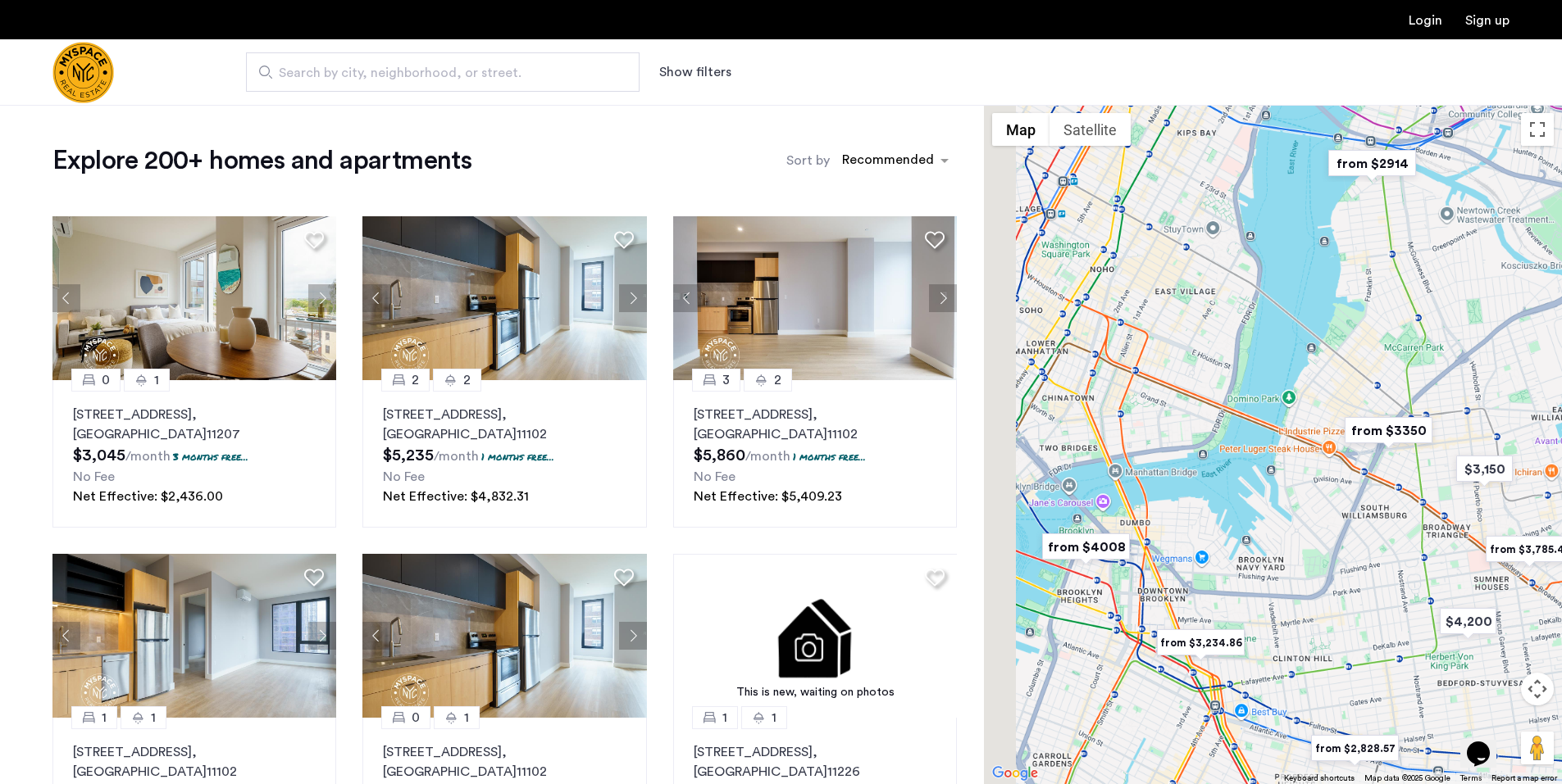
drag, startPoint x: 1348, startPoint y: 571, endPoint x: 1446, endPoint y: 593, distance: 100.4
click at [1446, 593] on div at bounding box center [1273, 445] width 578 height 680
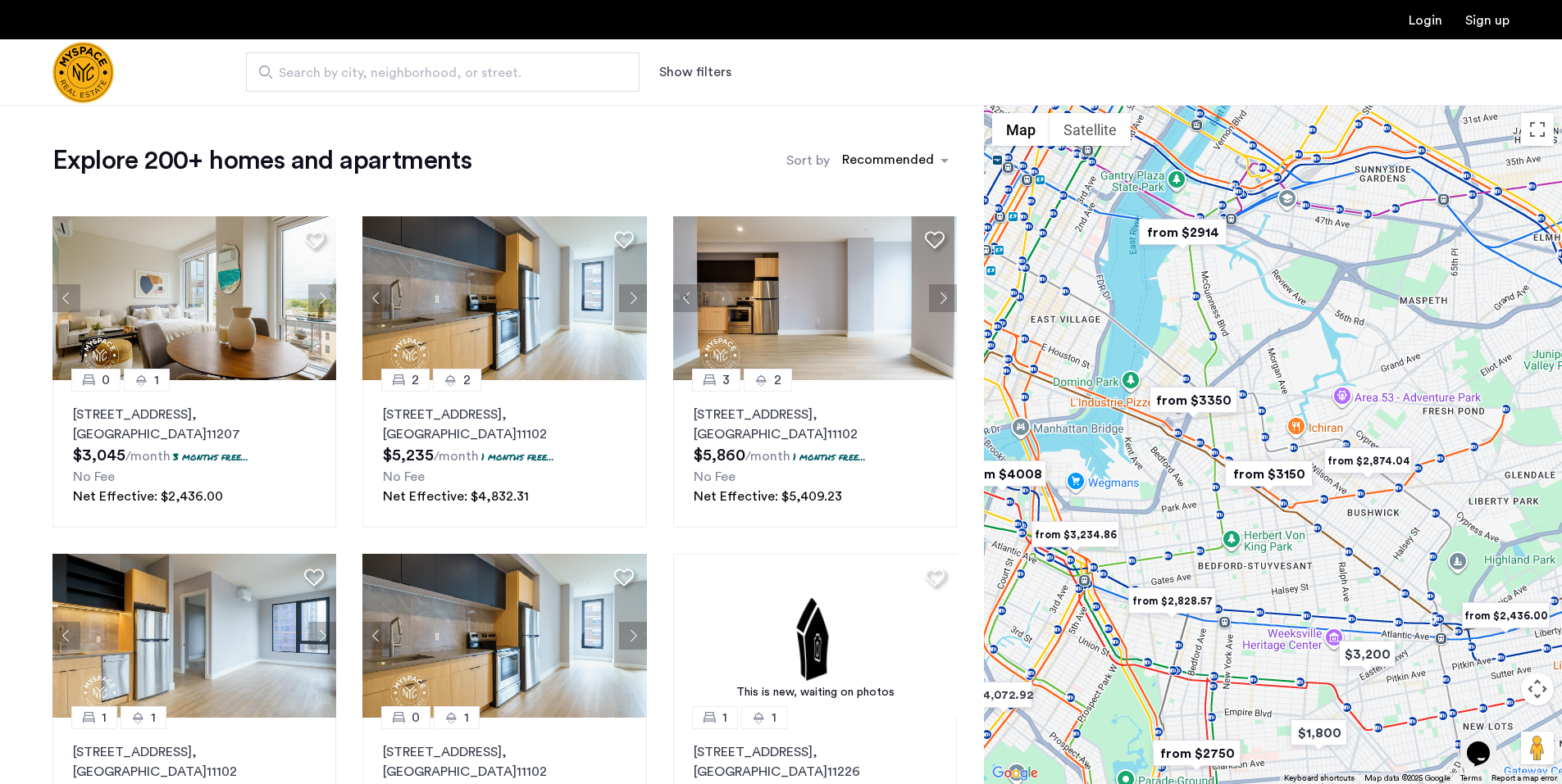
drag, startPoint x: 1417, startPoint y: 586, endPoint x: 1176, endPoint y: 492, distance: 258.7
click at [1176, 492] on div at bounding box center [1273, 445] width 578 height 680
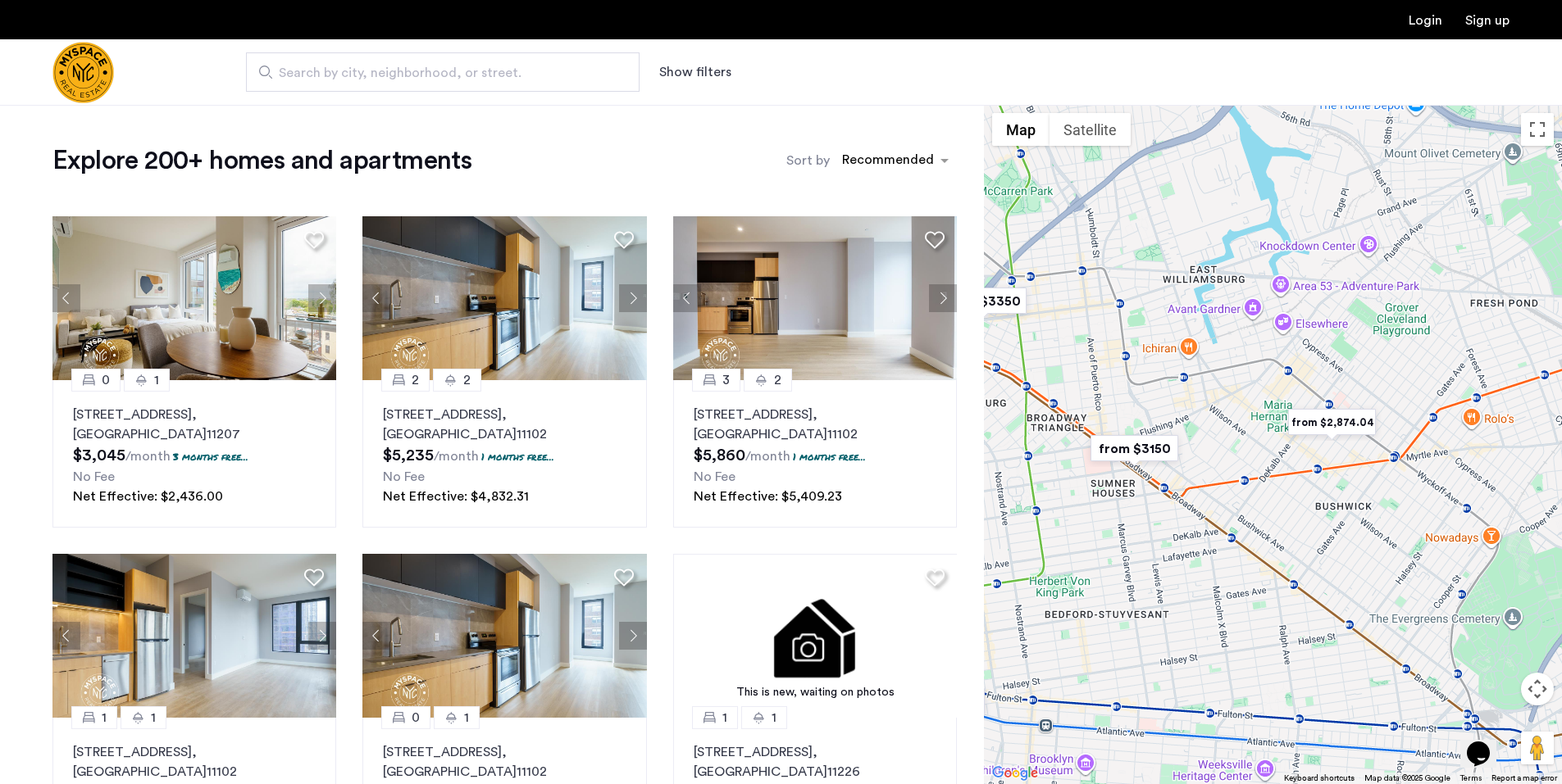
drag, startPoint x: 1320, startPoint y: 507, endPoint x: 1309, endPoint y: 527, distance: 22.8
click at [1309, 527] on div at bounding box center [1273, 445] width 578 height 680
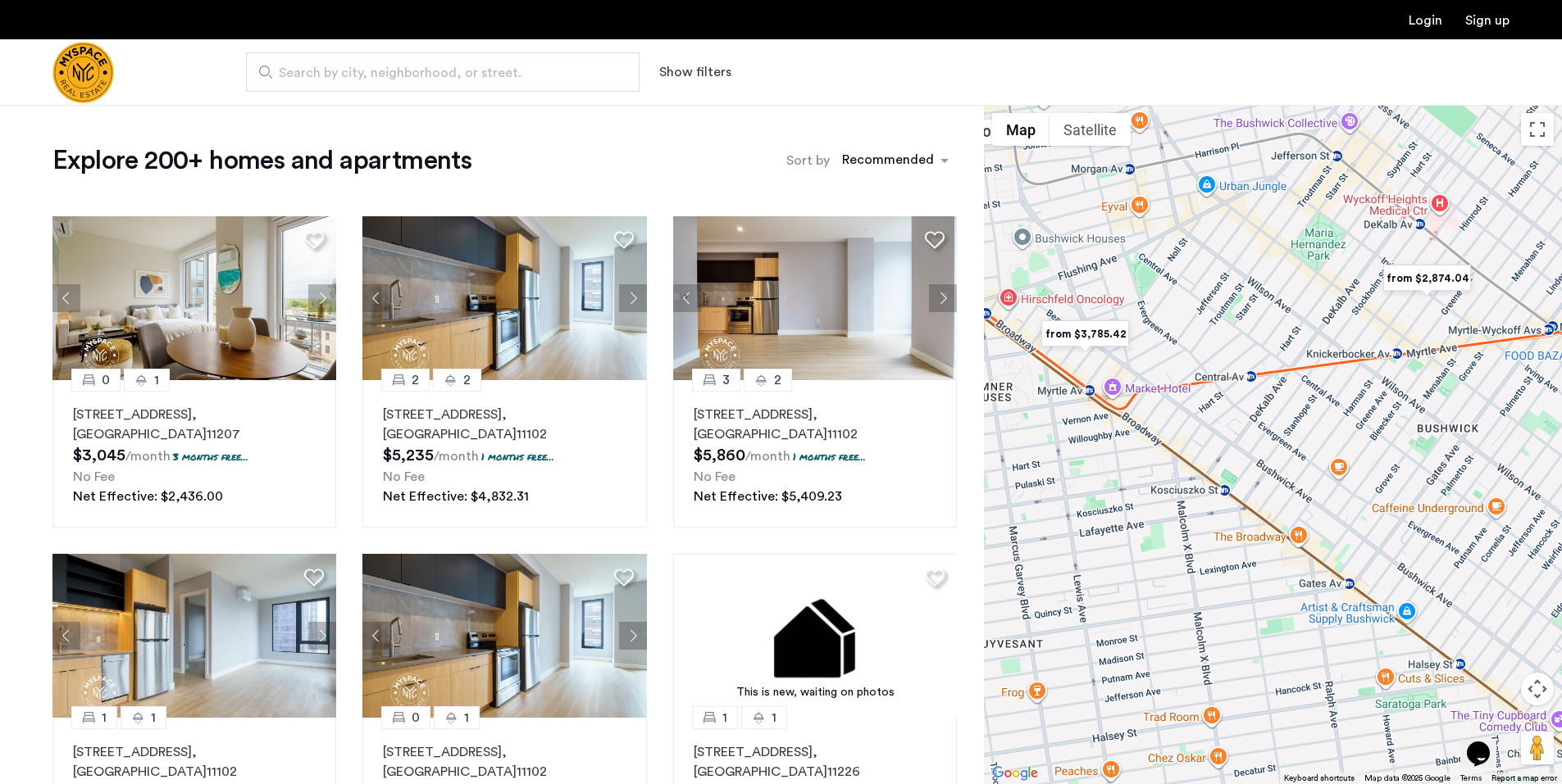
drag, startPoint x: 1242, startPoint y: 559, endPoint x: 1313, endPoint y: 503, distance: 90.4
click at [1313, 503] on div at bounding box center [1273, 445] width 578 height 680
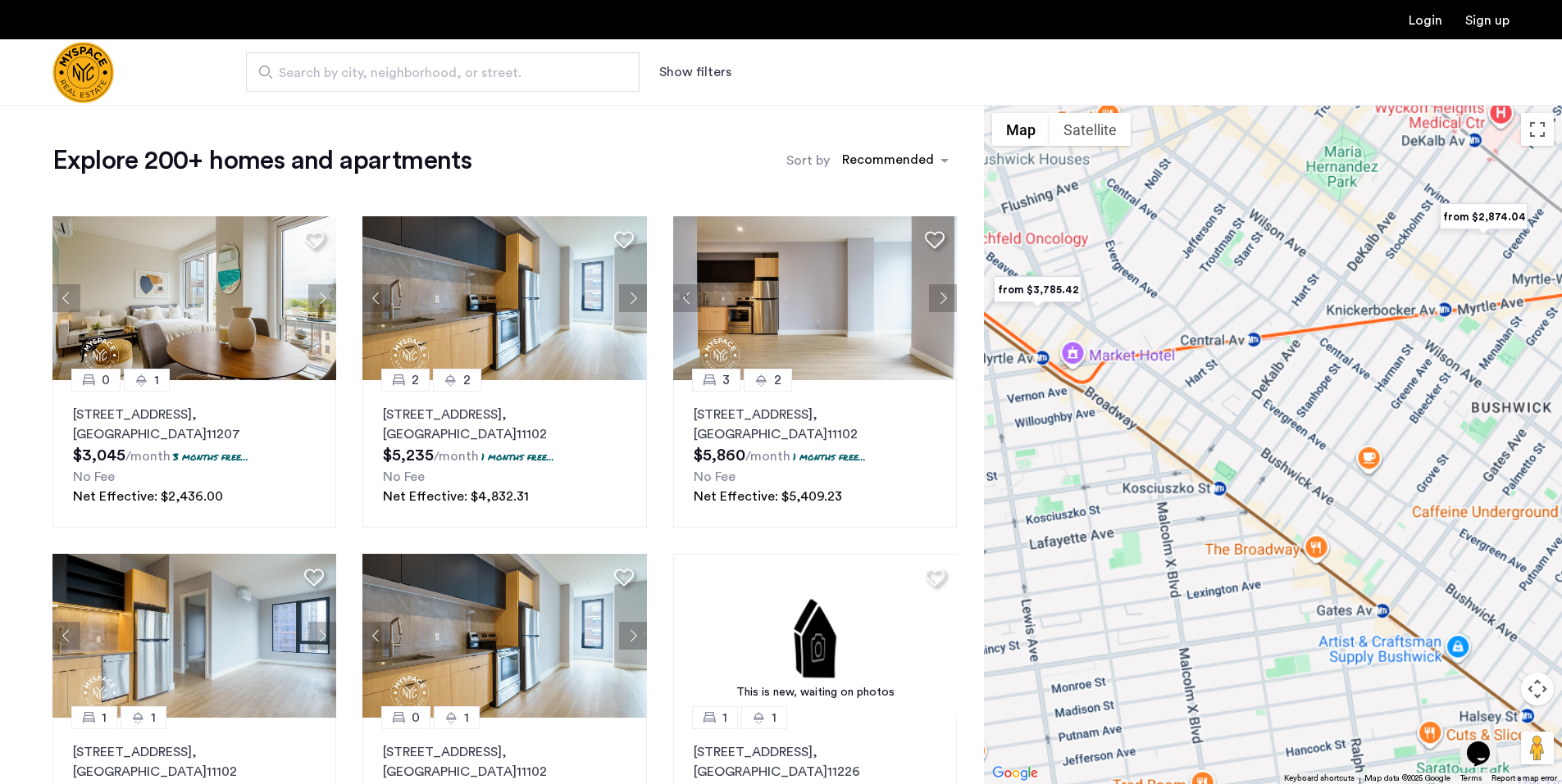
click at [1240, 494] on div at bounding box center [1273, 445] width 578 height 680
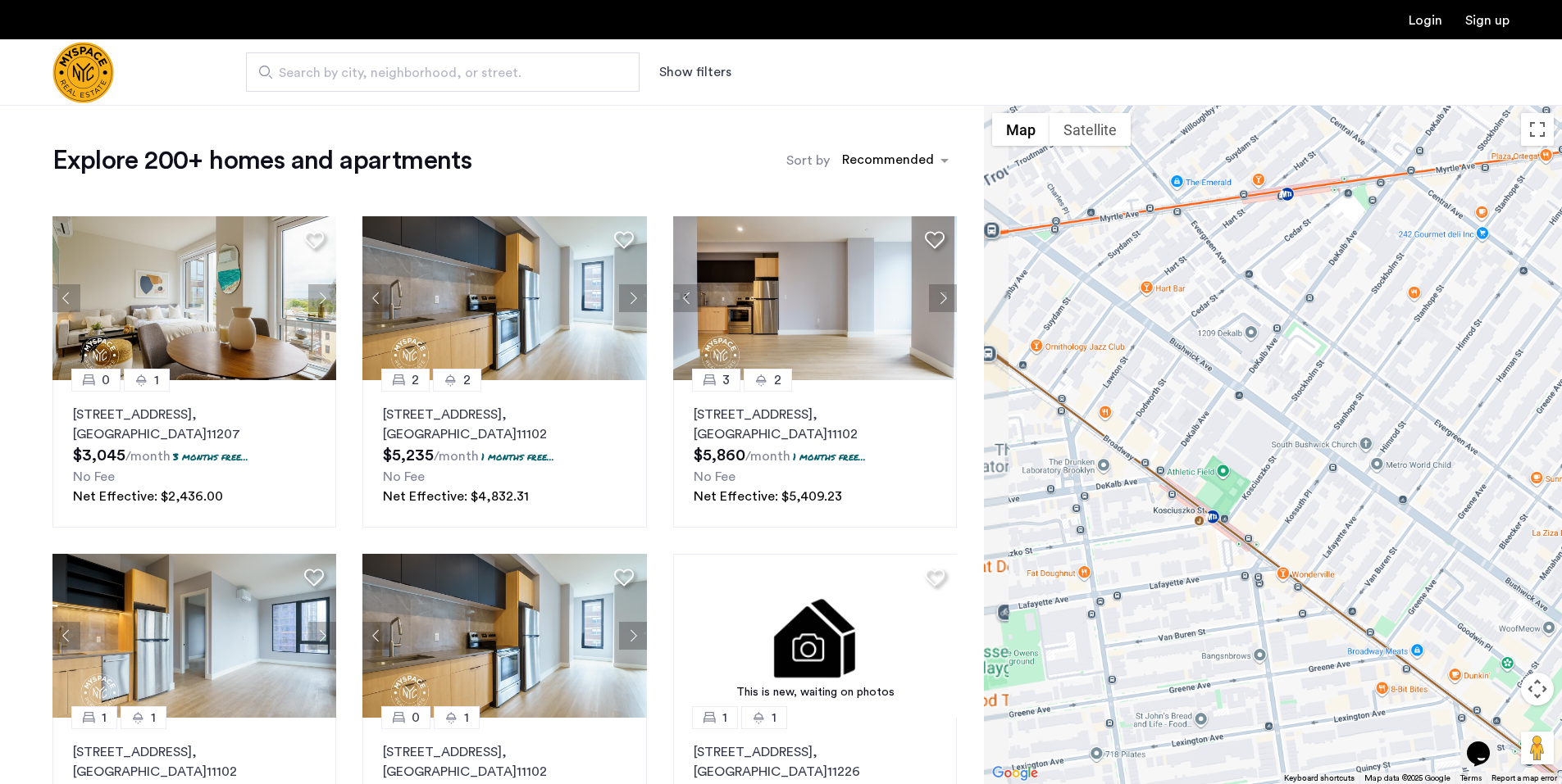
drag, startPoint x: 1247, startPoint y: 472, endPoint x: 1269, endPoint y: 500, distance: 35.6
click at [1269, 500] on div at bounding box center [1273, 445] width 578 height 680
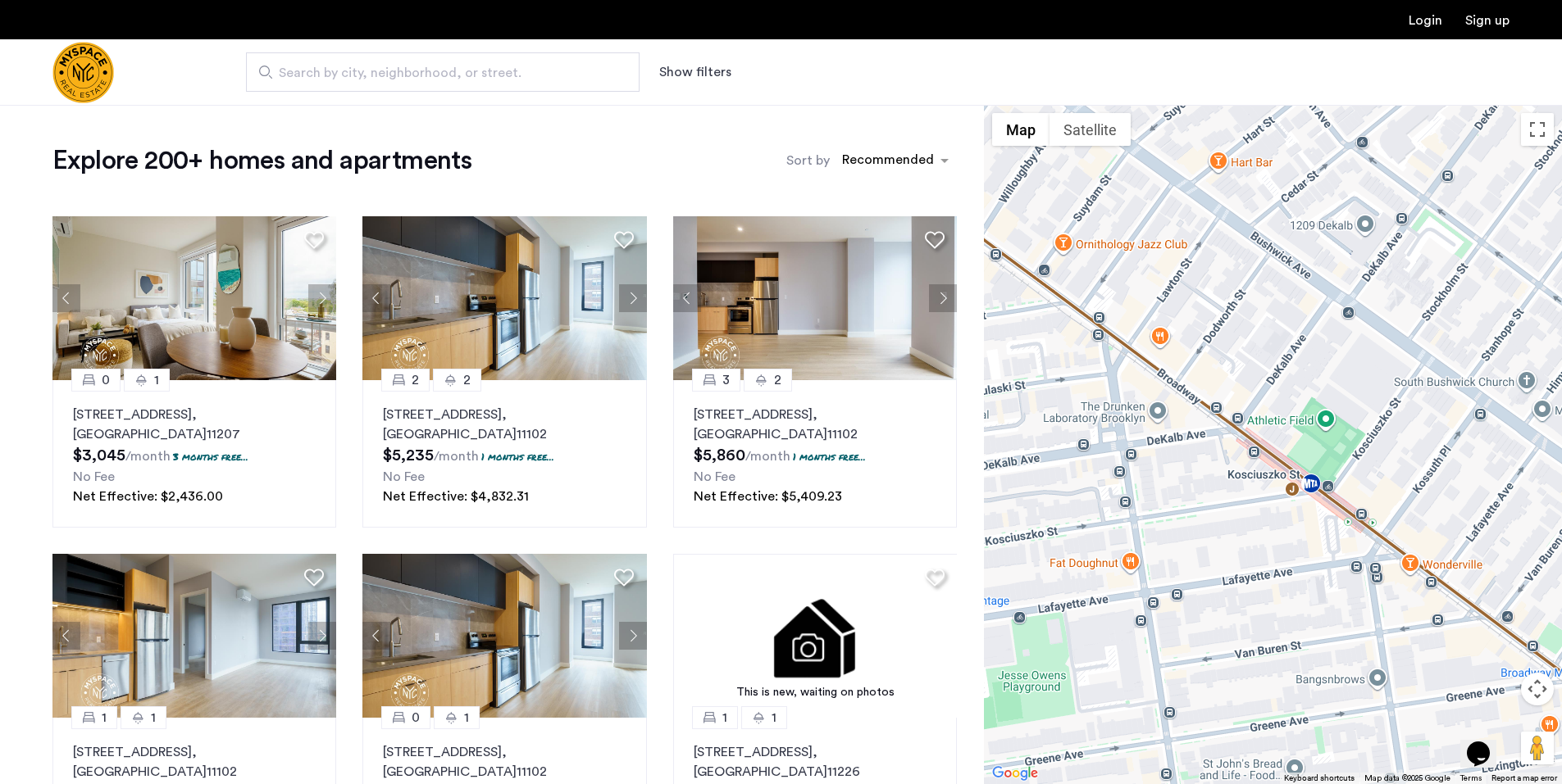
drag, startPoint x: 1238, startPoint y: 502, endPoint x: 1362, endPoint y: 464, distance: 129.7
click at [1362, 464] on div at bounding box center [1273, 445] width 578 height 680
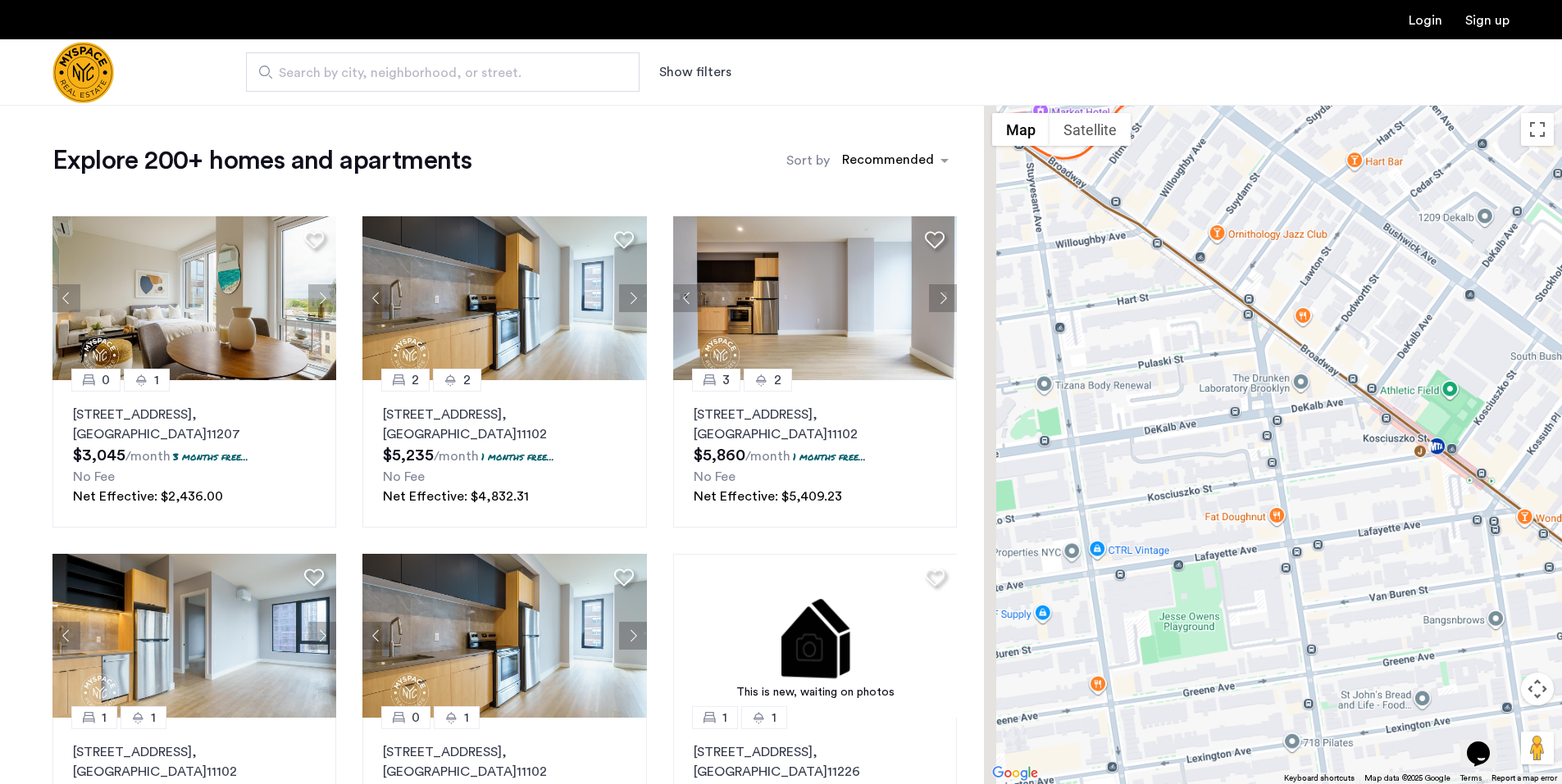
drag, startPoint x: 1362, startPoint y: 465, endPoint x: 1483, endPoint y: 431, distance: 125.7
click at [1483, 431] on div at bounding box center [1273, 445] width 578 height 680
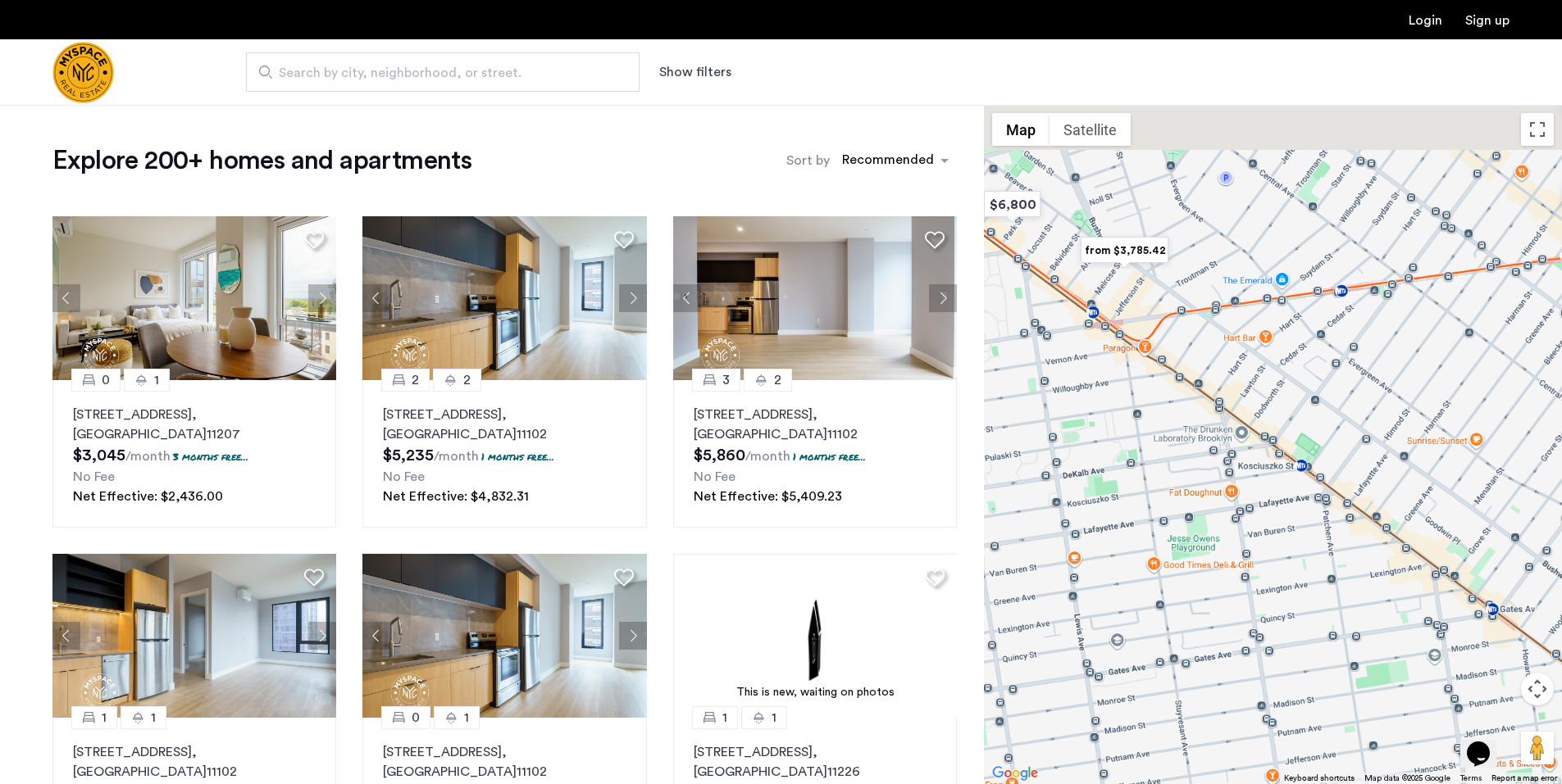
drag, startPoint x: 1529, startPoint y: 432, endPoint x: 1356, endPoint y: 461, distance: 175.4
click at [1356, 461] on div at bounding box center [1273, 445] width 578 height 680
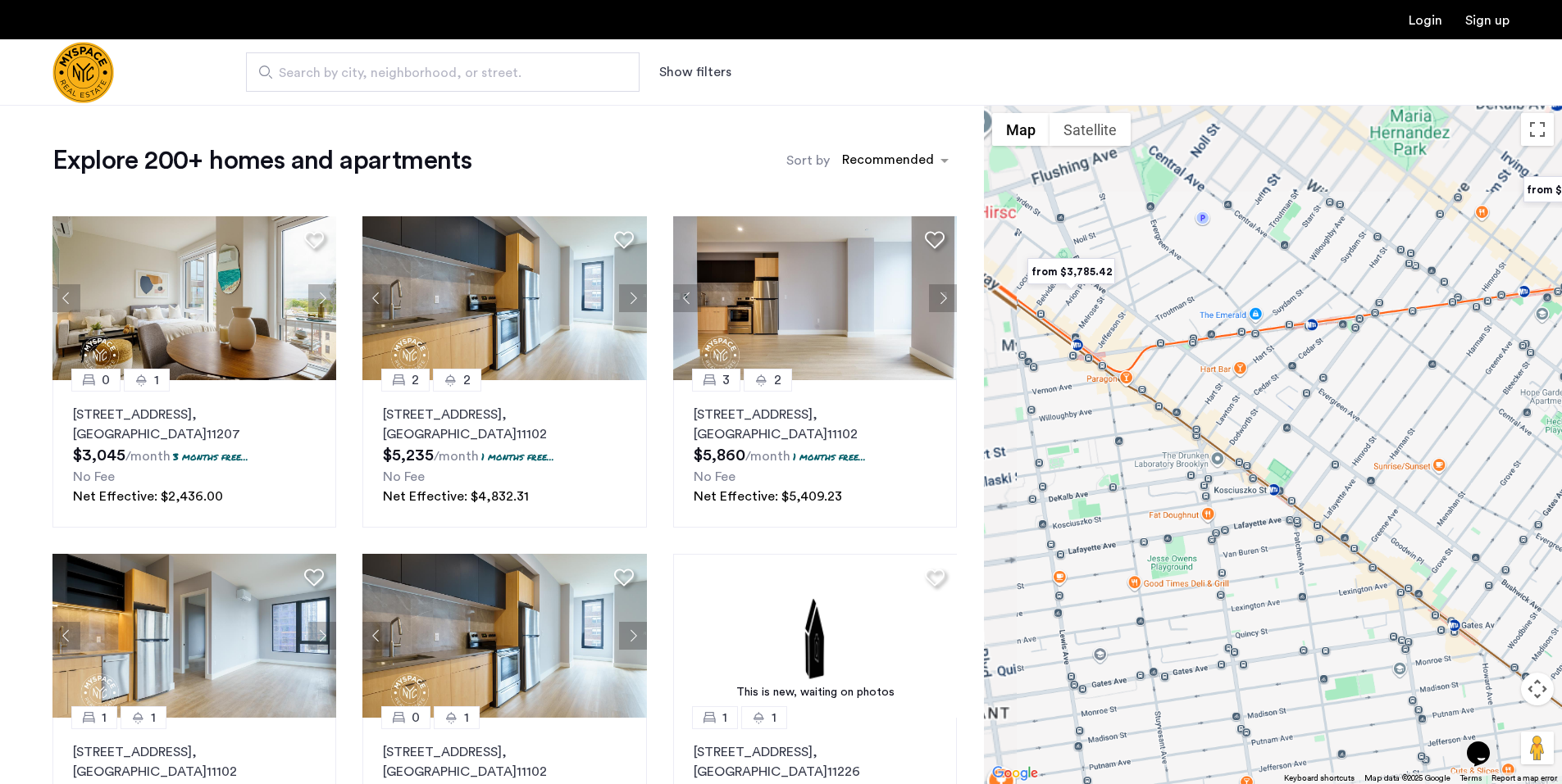
drag, startPoint x: 1345, startPoint y: 470, endPoint x: 1306, endPoint y: 500, distance: 49.2
click at [1306, 500] on div at bounding box center [1273, 445] width 578 height 680
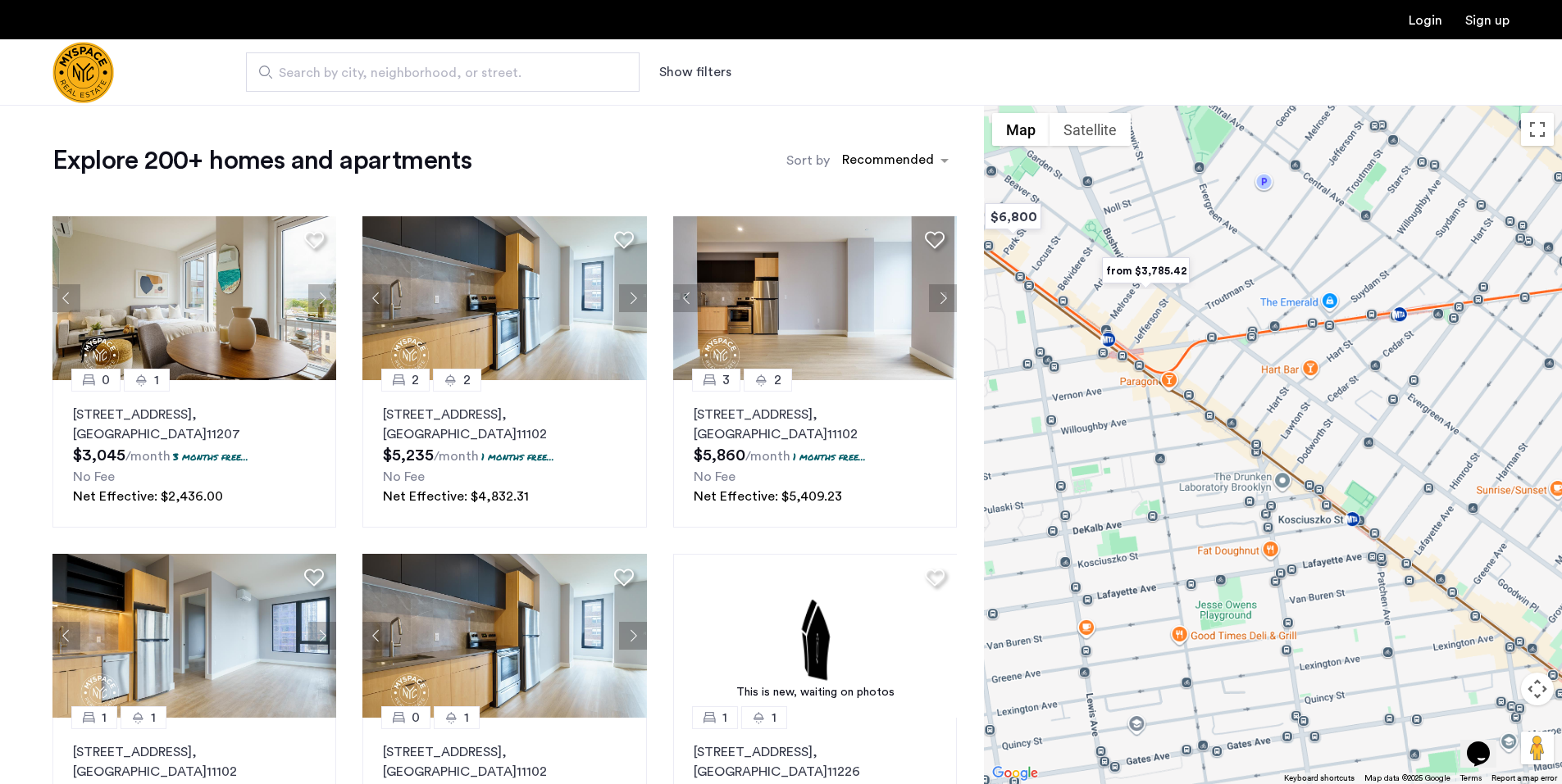
drag, startPoint x: 1289, startPoint y: 464, endPoint x: 1376, endPoint y: 501, distance: 94.5
click at [1376, 501] on div at bounding box center [1273, 445] width 578 height 680
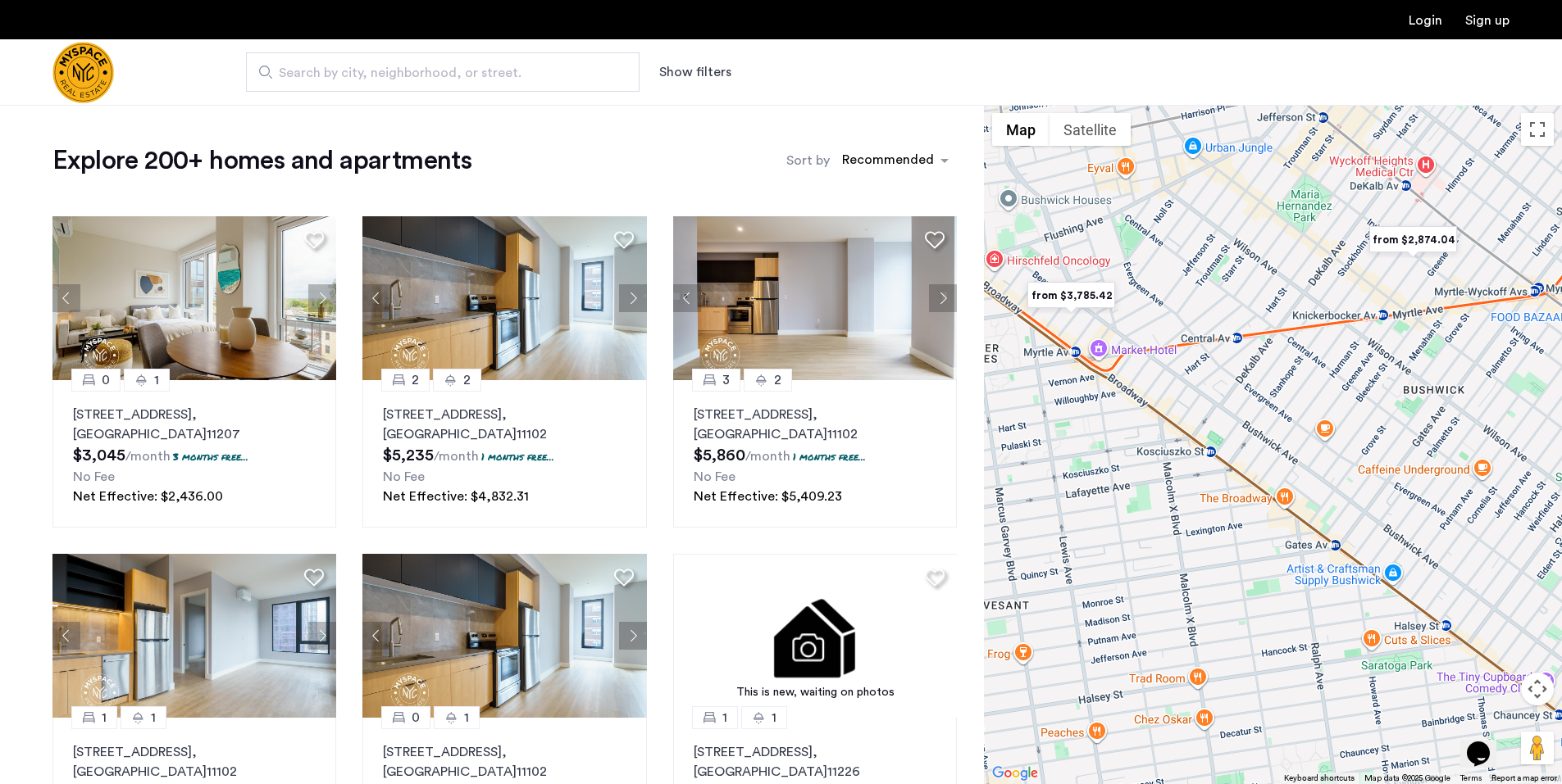
drag, startPoint x: 1424, startPoint y: 520, endPoint x: 1270, endPoint y: 462, distance: 164.6
click at [1270, 462] on div at bounding box center [1273, 445] width 578 height 680
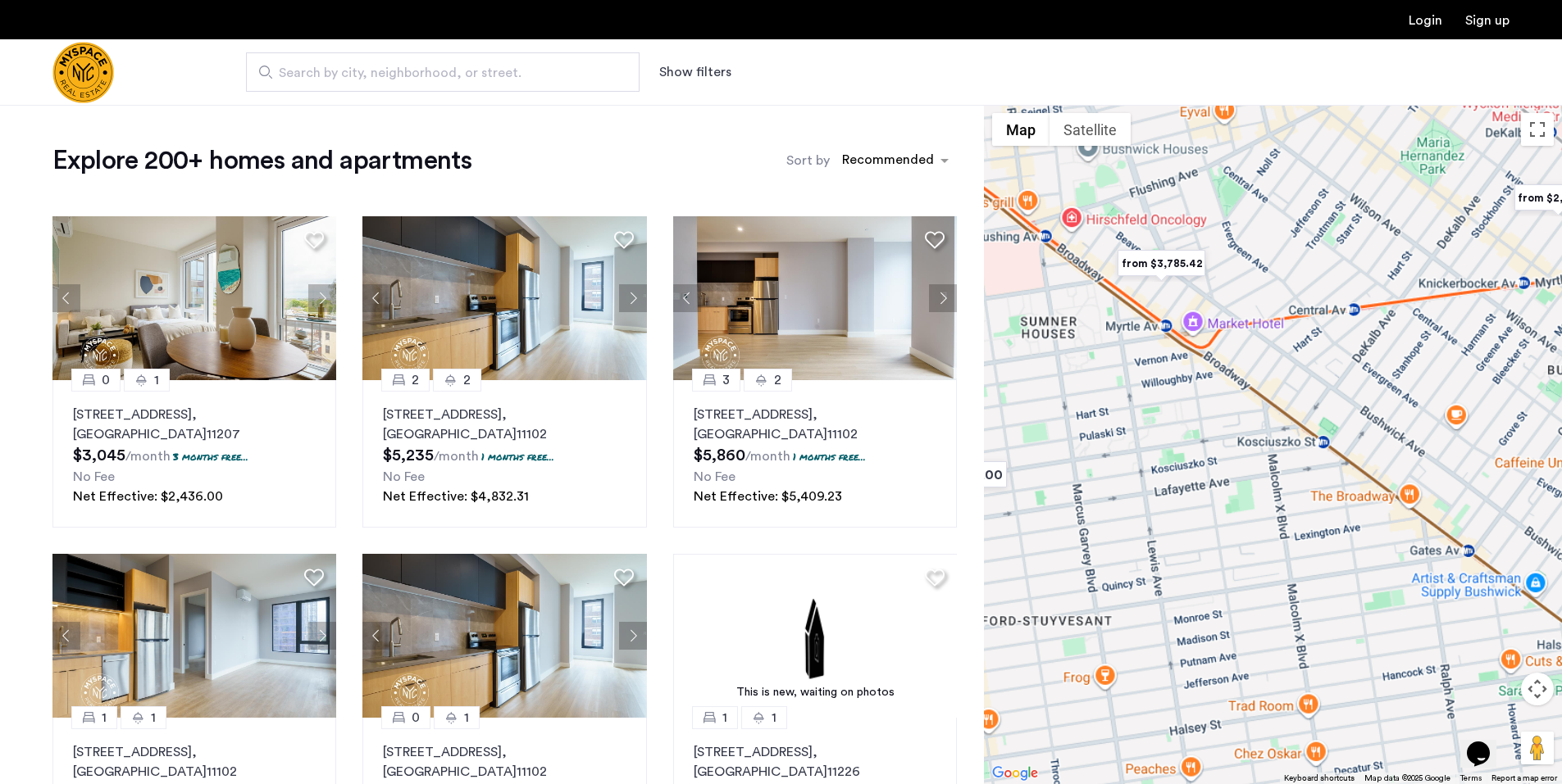
drag, startPoint x: 1240, startPoint y: 469, endPoint x: 1373, endPoint y: 452, distance: 134.1
click at [1373, 452] on div at bounding box center [1273, 445] width 578 height 680
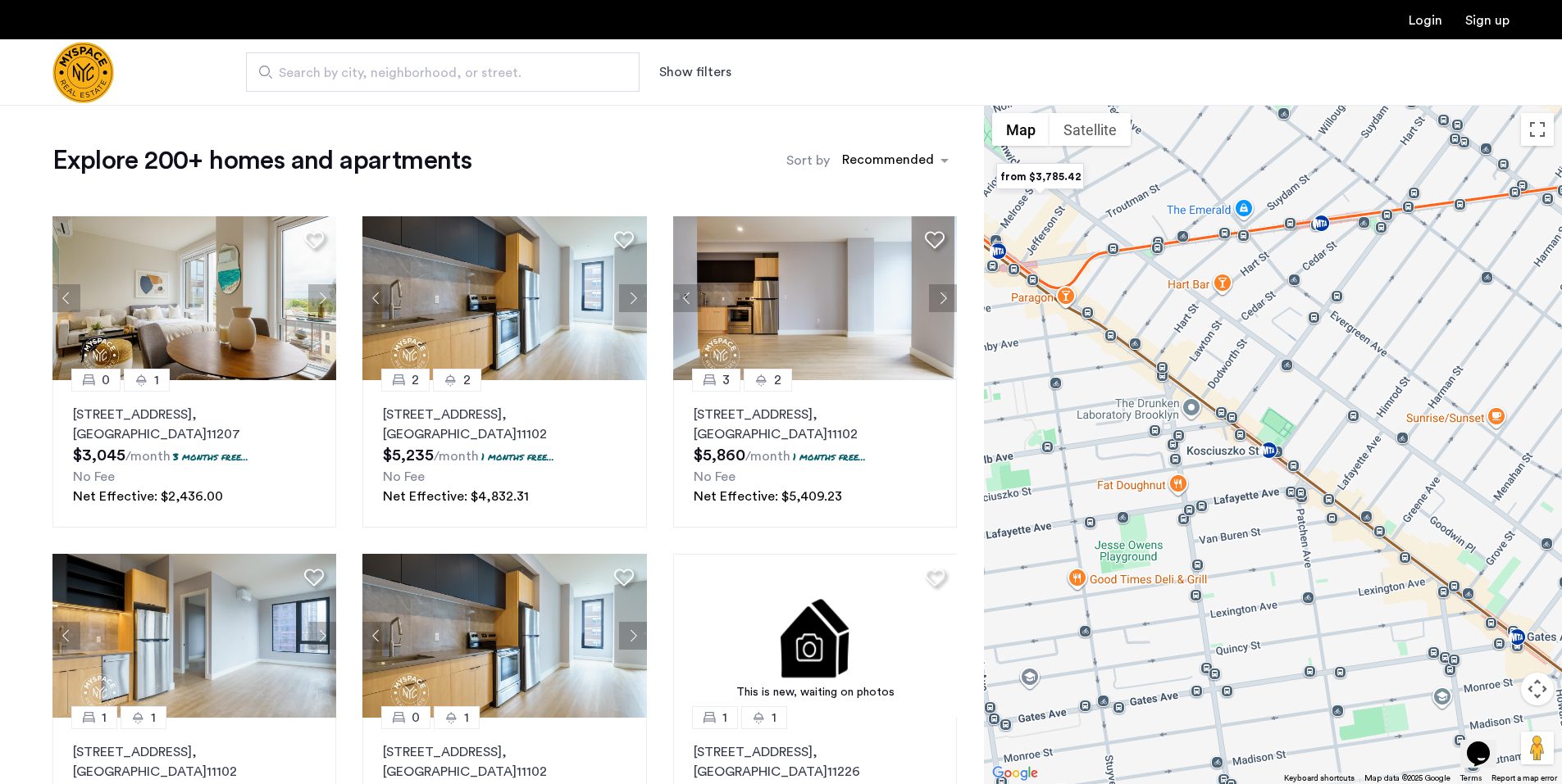
drag, startPoint x: 1353, startPoint y: 455, endPoint x: 1333, endPoint y: 472, distance: 26.2
click at [1333, 472] on div at bounding box center [1273, 445] width 578 height 680
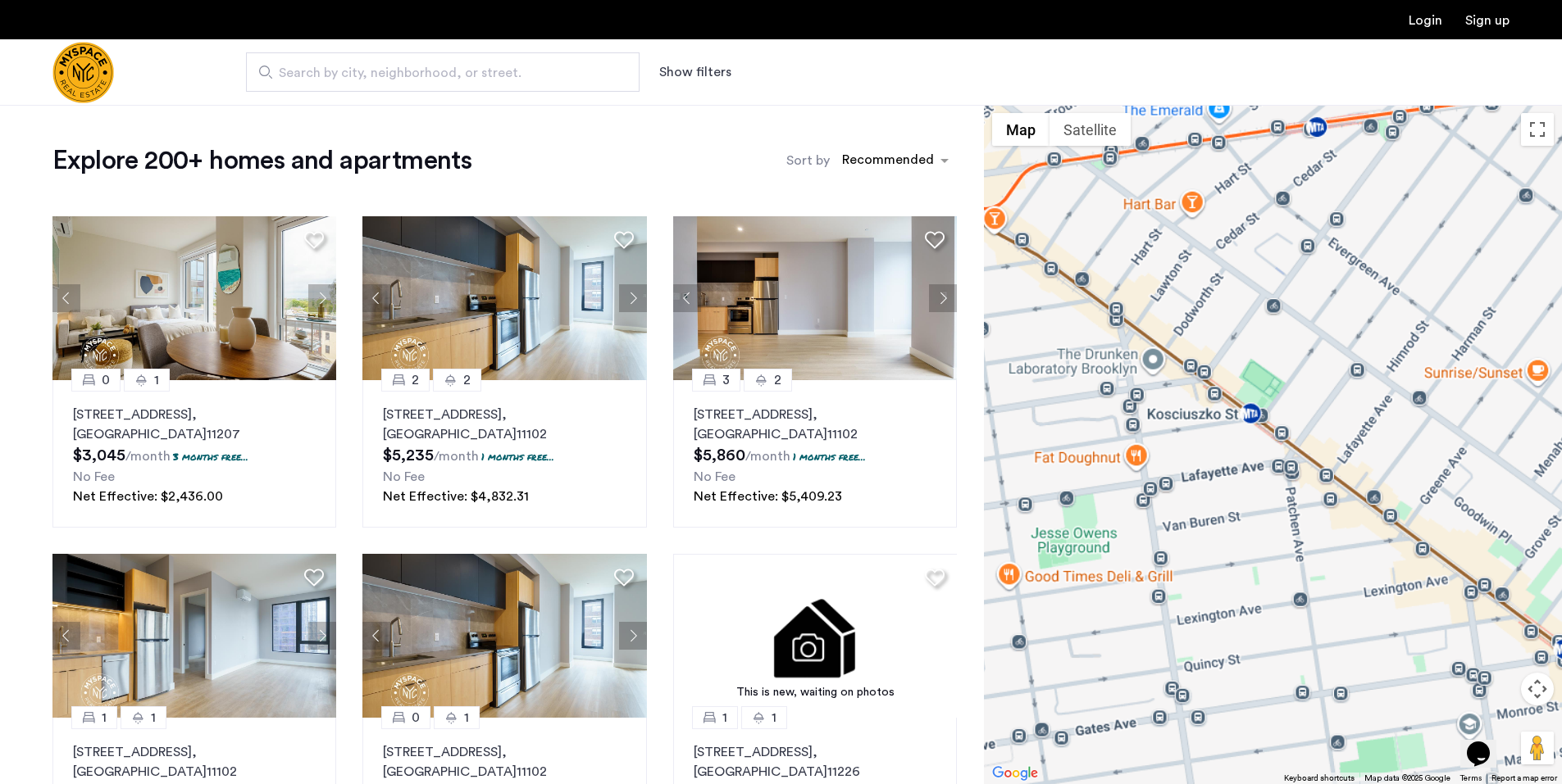
drag, startPoint x: 1361, startPoint y: 442, endPoint x: 1348, endPoint y: 423, distance: 23.0
click at [1348, 423] on div at bounding box center [1273, 445] width 578 height 680
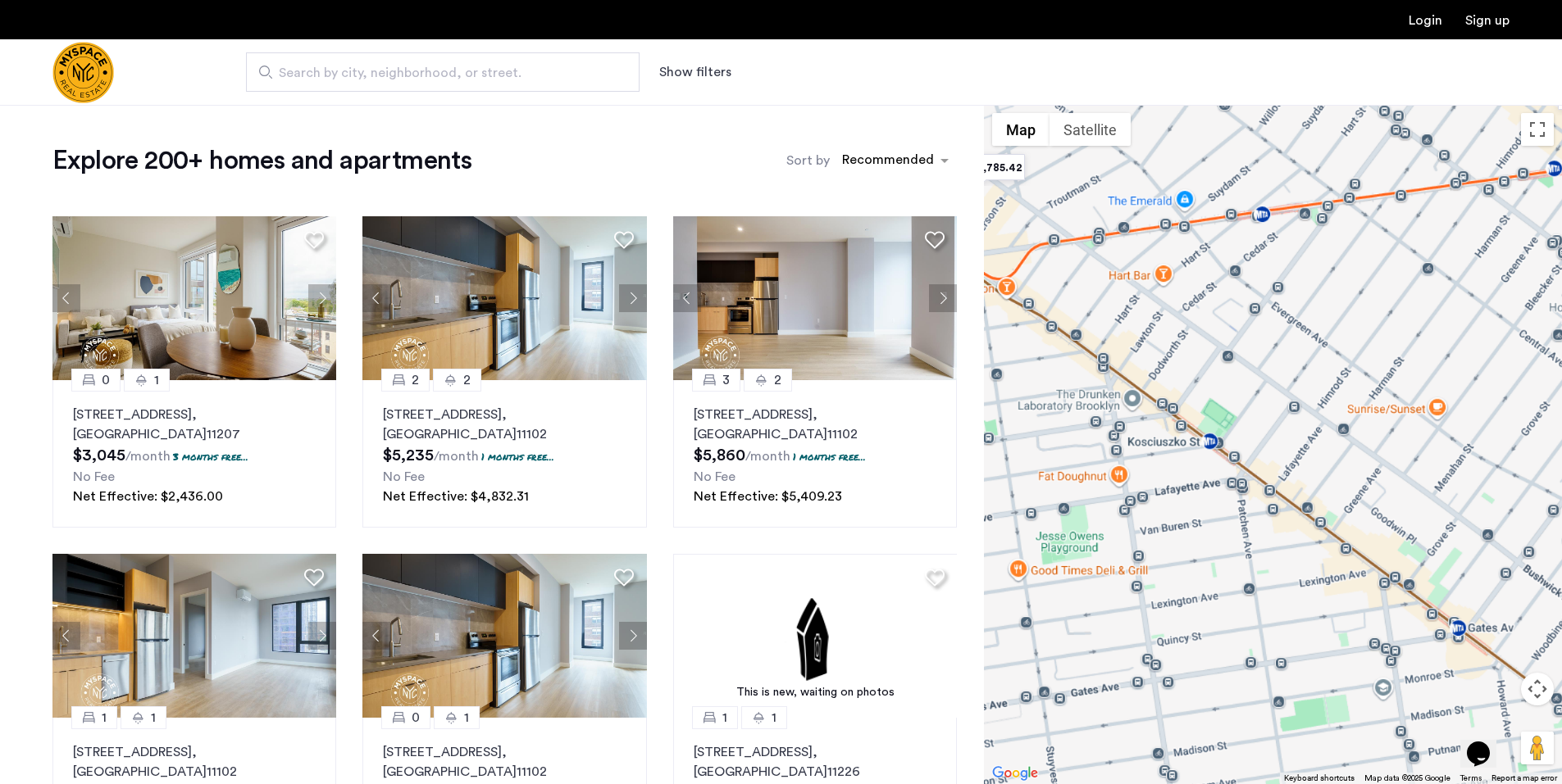
drag, startPoint x: 1373, startPoint y: 444, endPoint x: 1310, endPoint y: 471, distance: 68.5
click at [1310, 471] on div at bounding box center [1273, 445] width 578 height 680
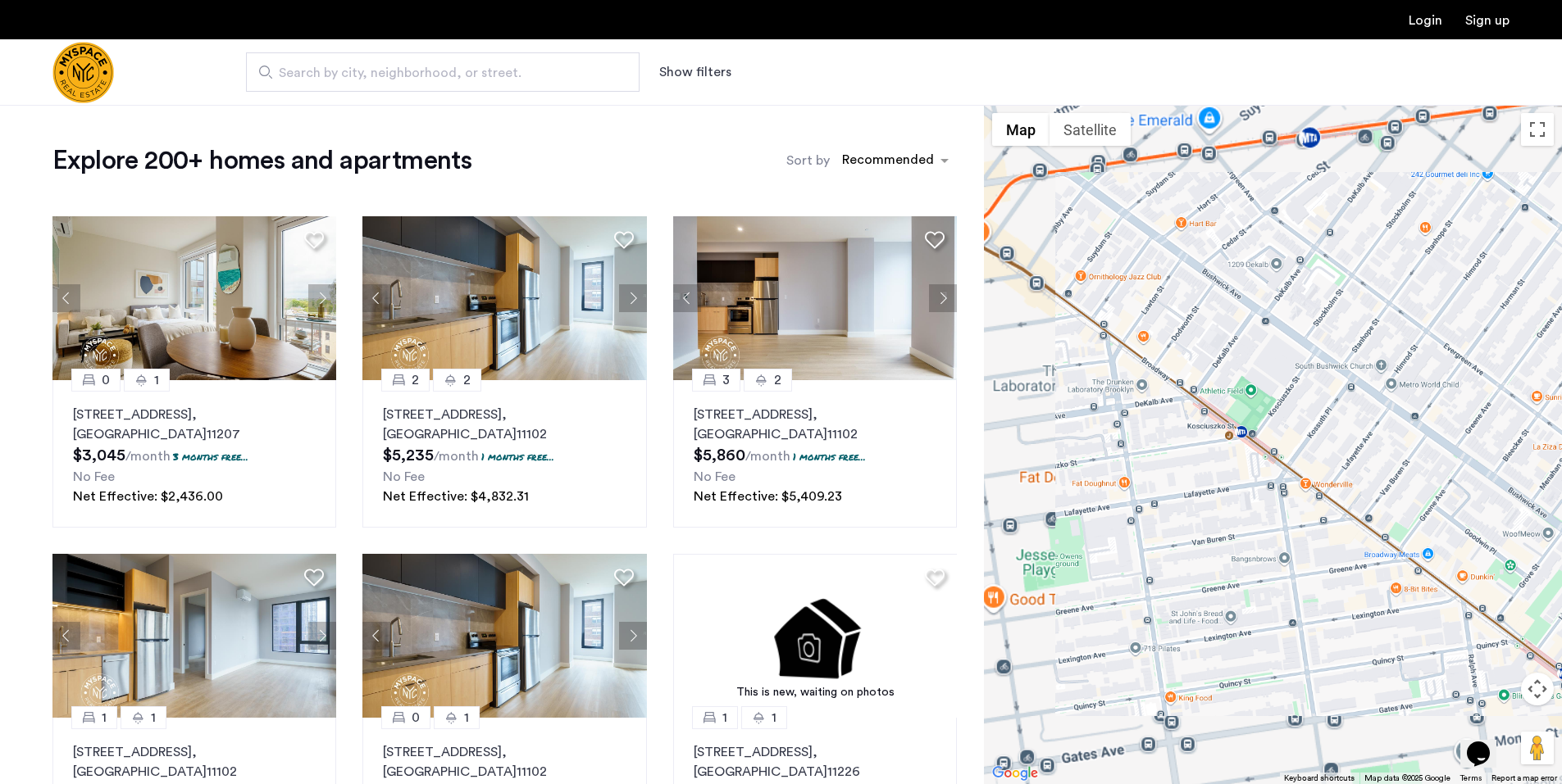
drag, startPoint x: 1241, startPoint y: 447, endPoint x: 1285, endPoint y: 437, distance: 45.1
click at [1285, 437] on div at bounding box center [1273, 445] width 578 height 680
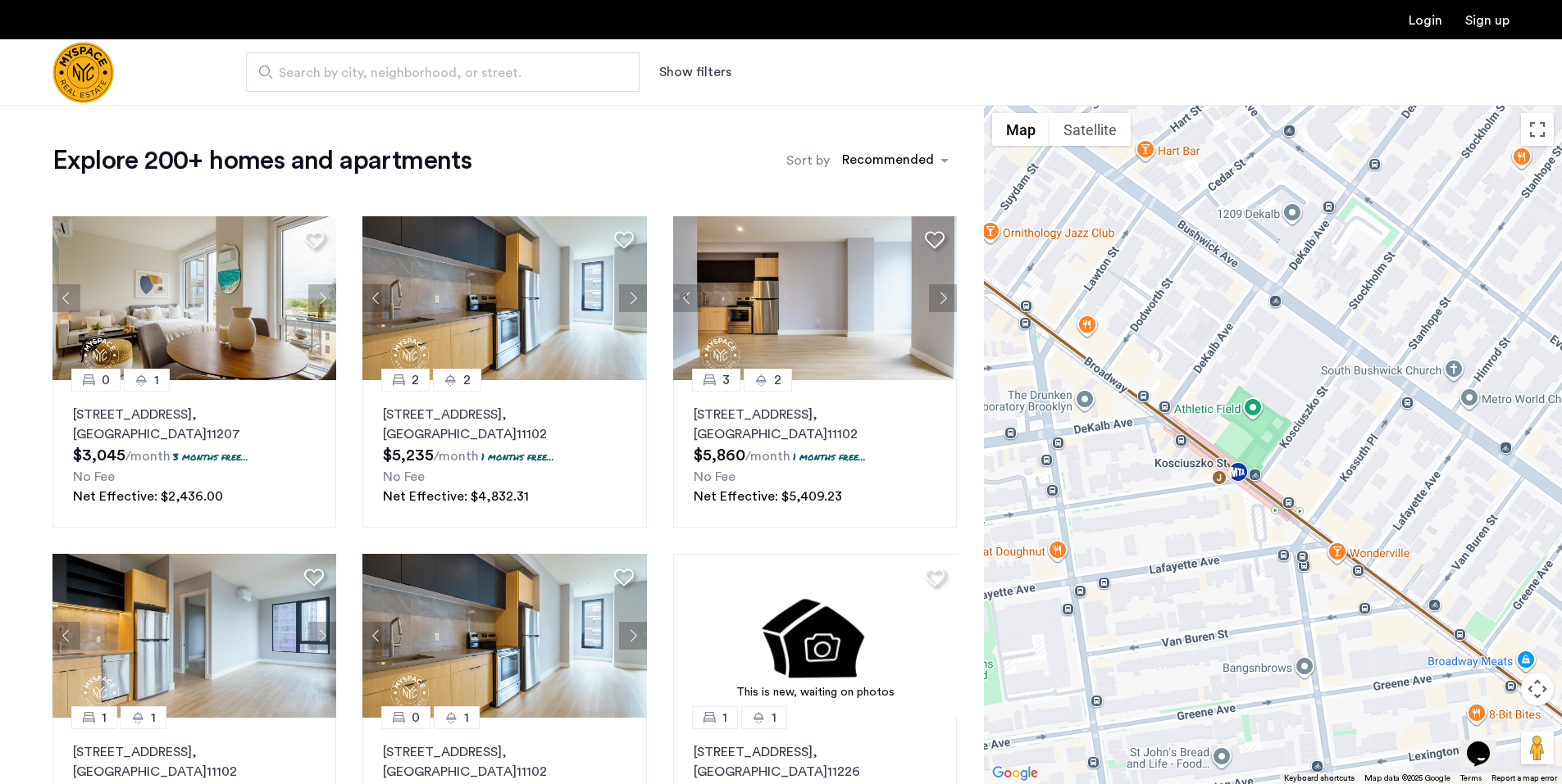
drag, startPoint x: 1294, startPoint y: 409, endPoint x: 1315, endPoint y: 452, distance: 47.9
click at [1315, 452] on div at bounding box center [1273, 445] width 578 height 680
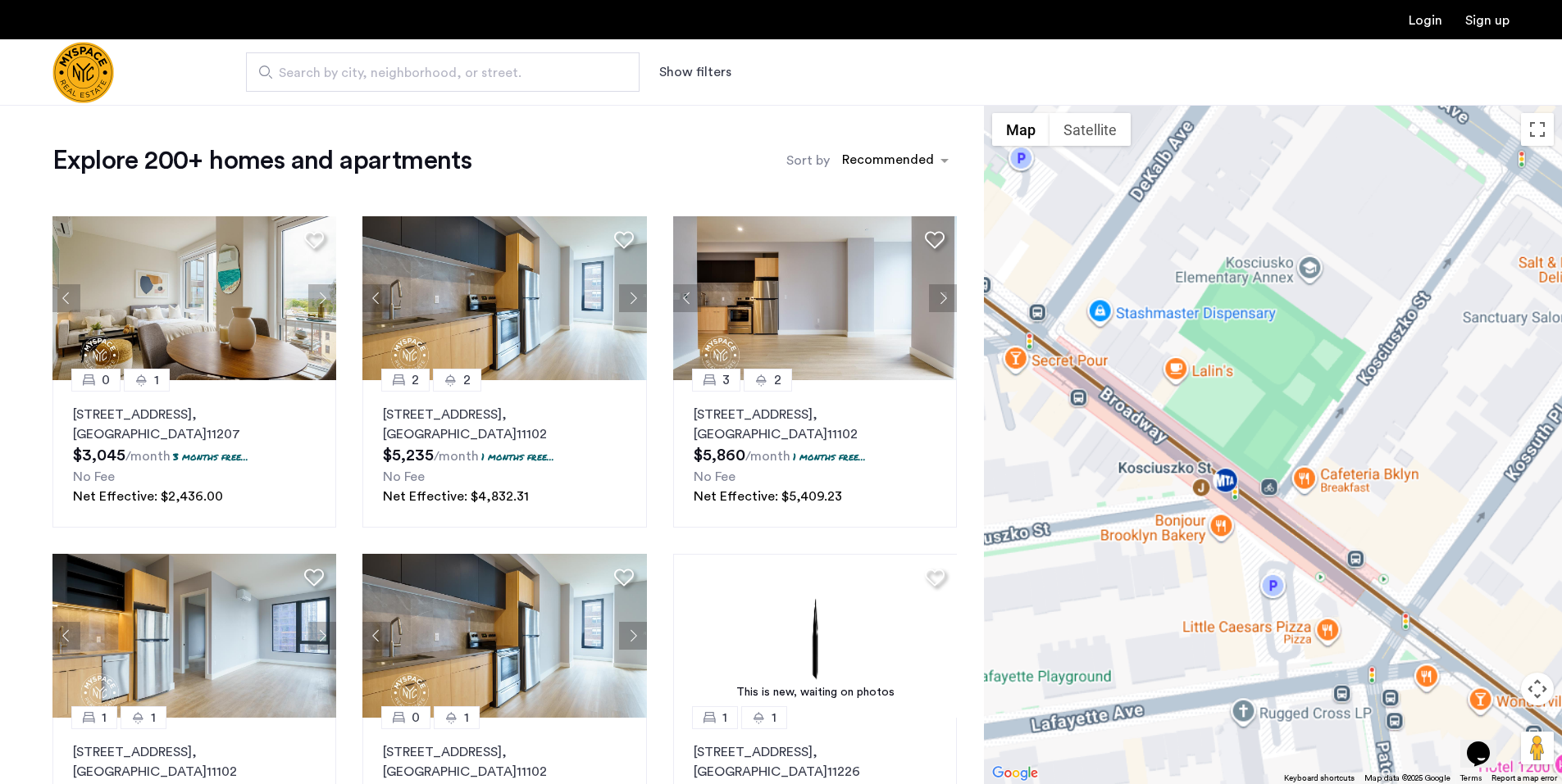
drag, startPoint x: 1265, startPoint y: 461, endPoint x: 1355, endPoint y: 444, distance: 91.6
click at [1355, 444] on div at bounding box center [1273, 445] width 578 height 680
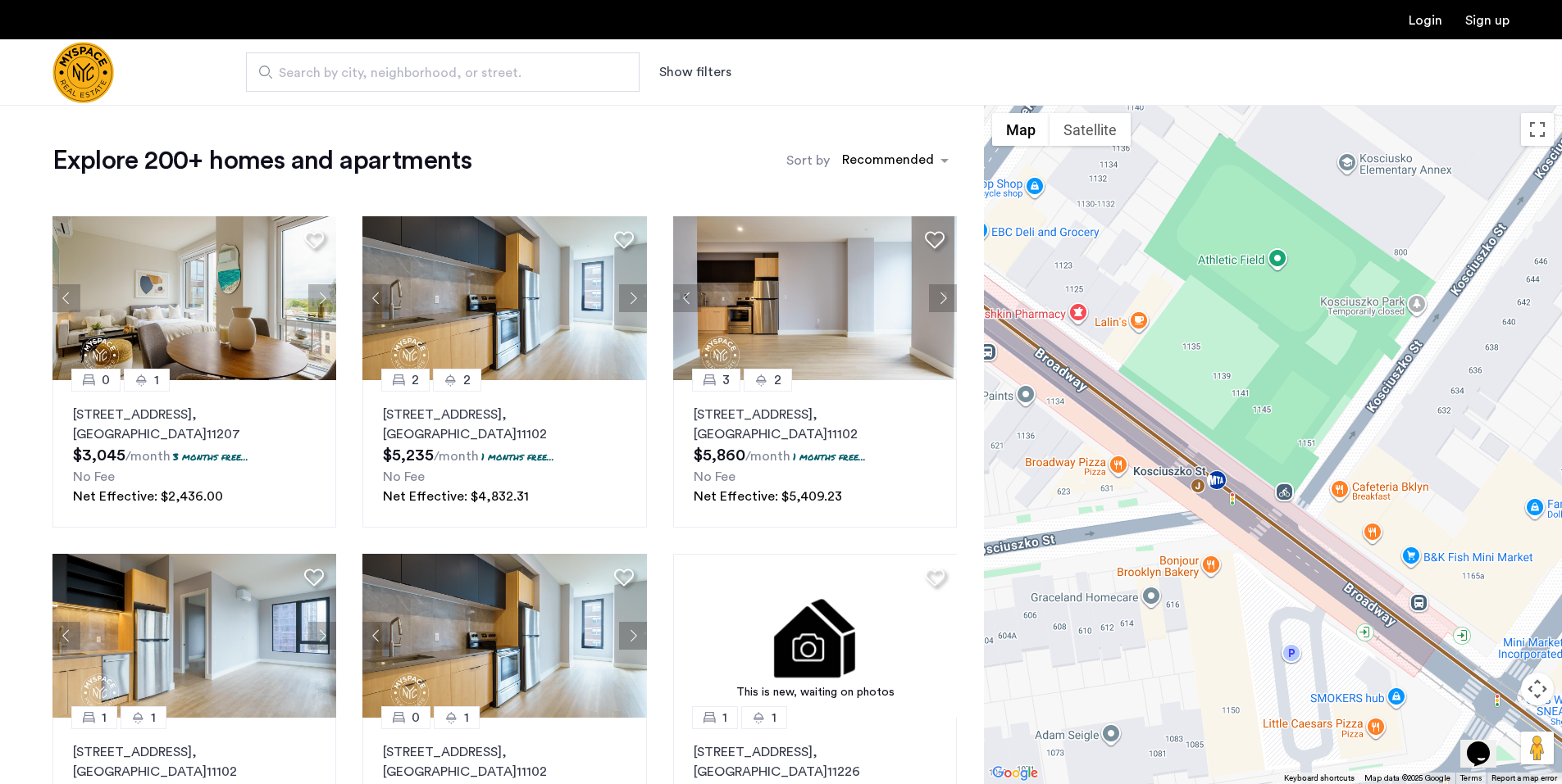
drag, startPoint x: 1346, startPoint y: 443, endPoint x: 1412, endPoint y: 422, distance: 69.3
click at [1412, 422] on div at bounding box center [1273, 445] width 578 height 680
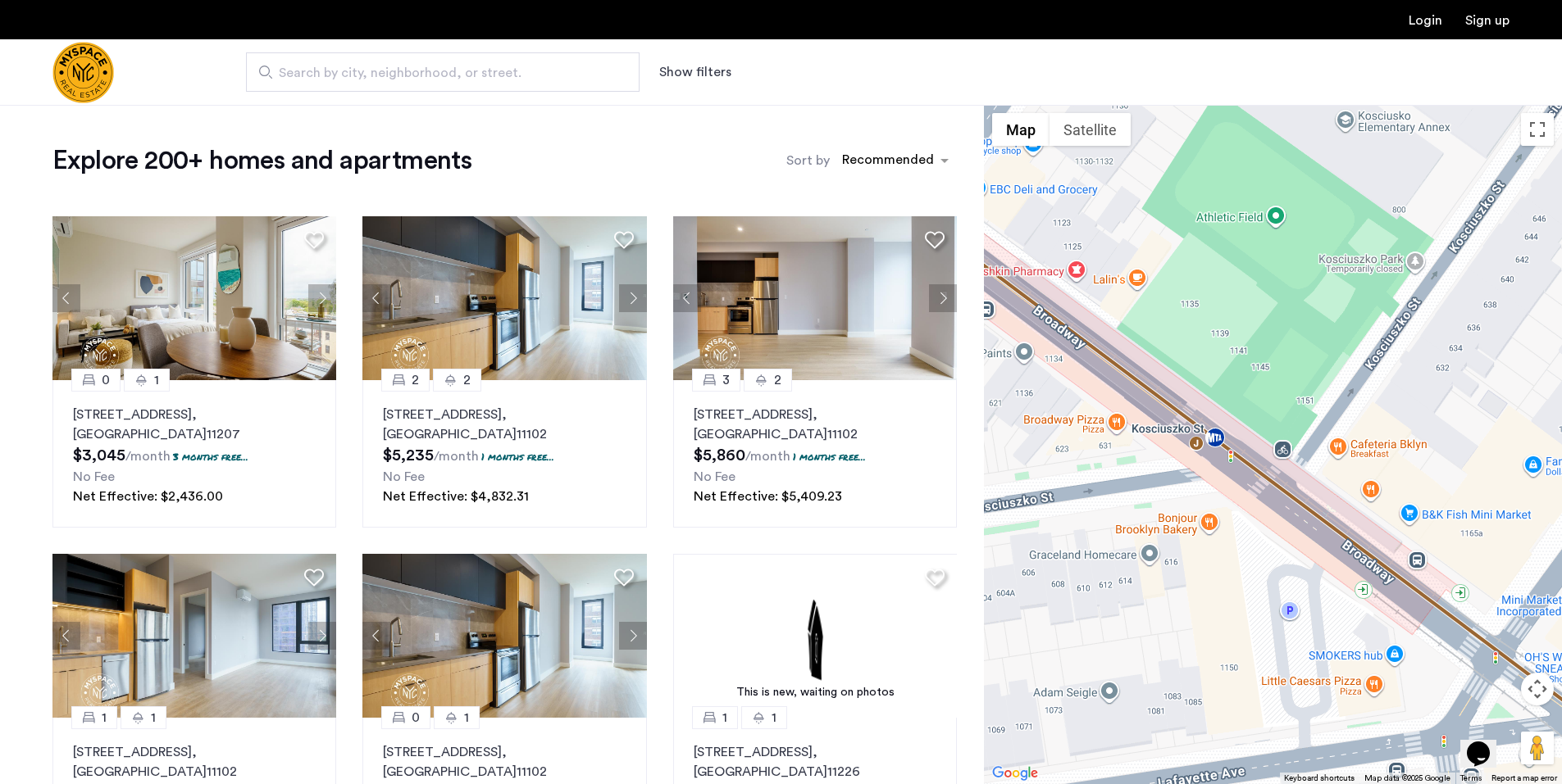
drag, startPoint x: 1302, startPoint y: 521, endPoint x: 1300, endPoint y: 476, distance: 45.0
click at [1300, 476] on div at bounding box center [1273, 445] width 578 height 680
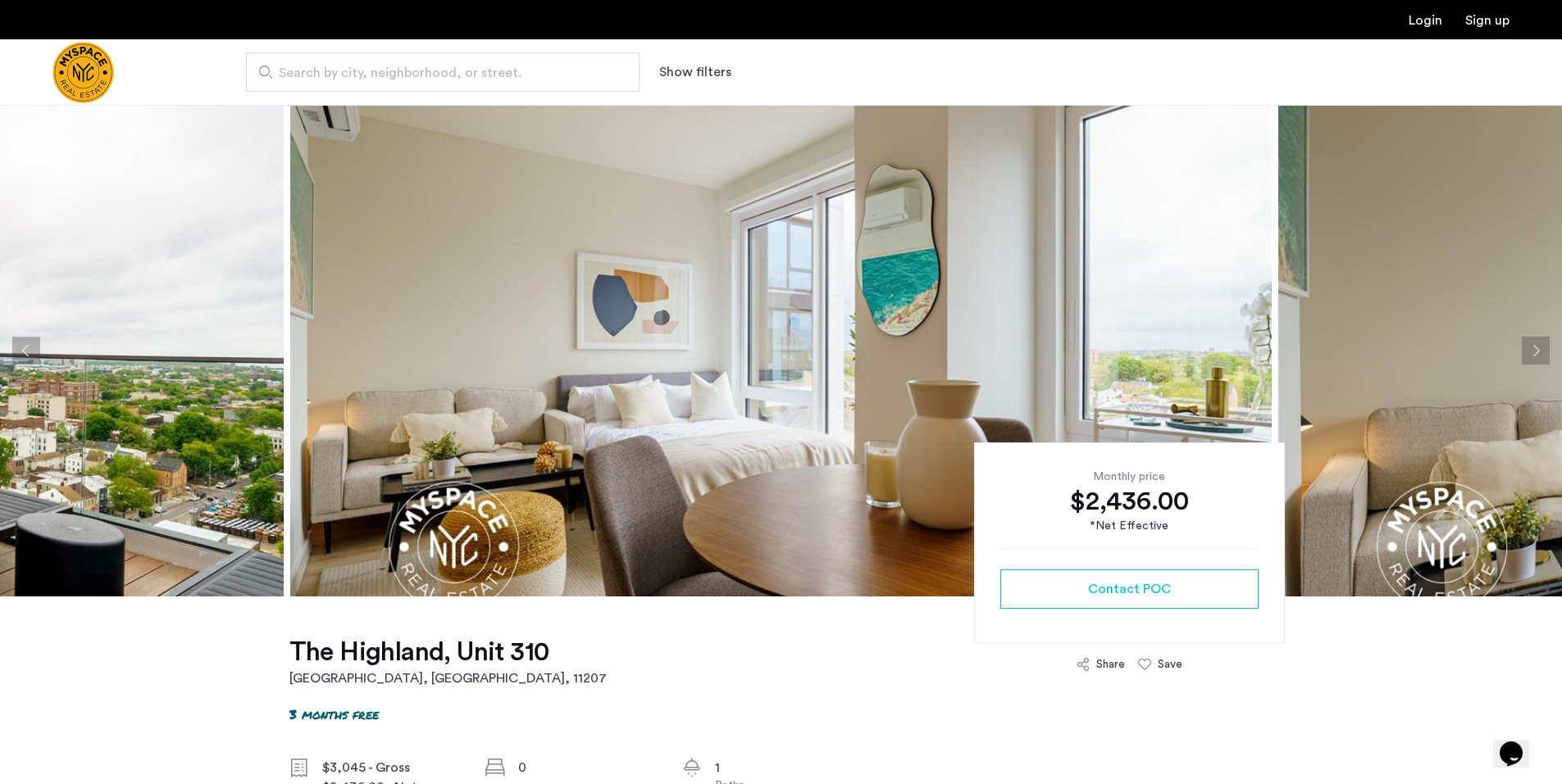
click at [1537, 349] on button "Next apartment" at bounding box center [1536, 351] width 28 height 28
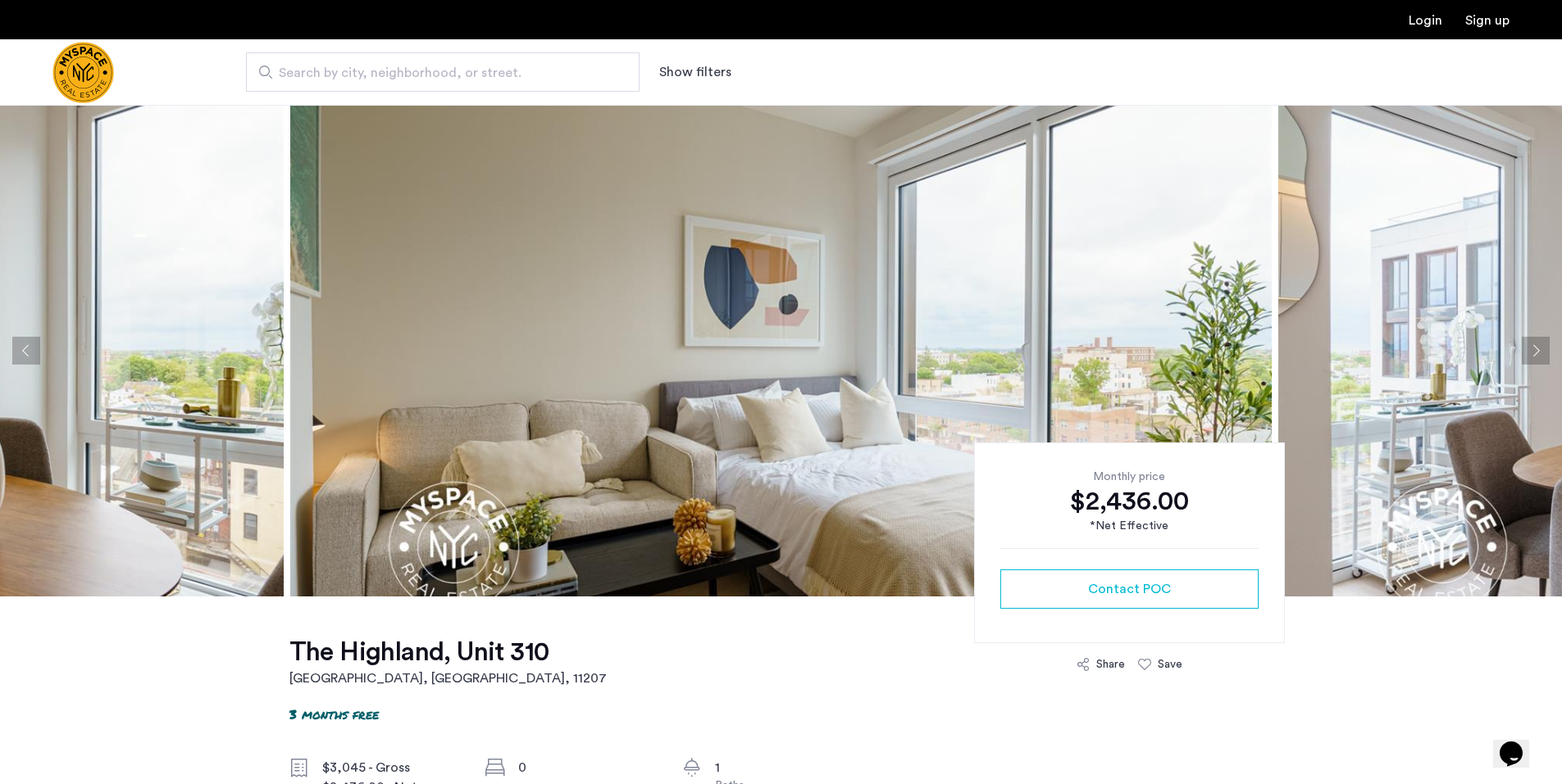
click at [1537, 349] on button "Next apartment" at bounding box center [1536, 351] width 28 height 28
